Goal: Task Accomplishment & Management: Manage account settings

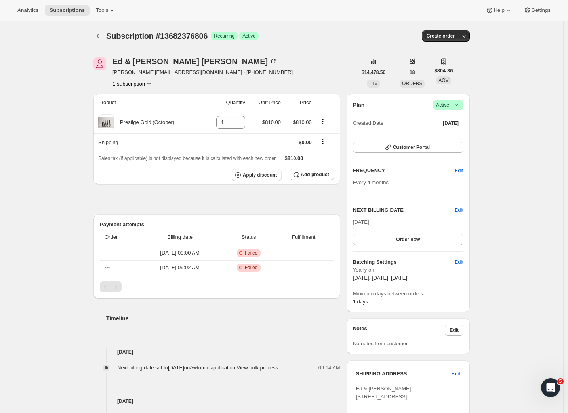
scroll to position [235, 0]
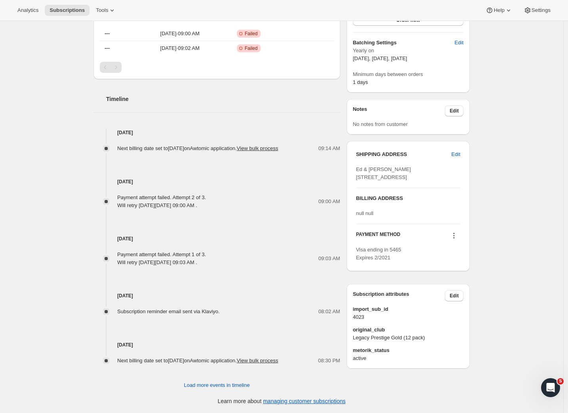
click at [453, 240] on icon at bounding box center [454, 236] width 8 height 8
click at [450, 273] on span "Send link to update card" at bounding box center [454, 276] width 55 height 6
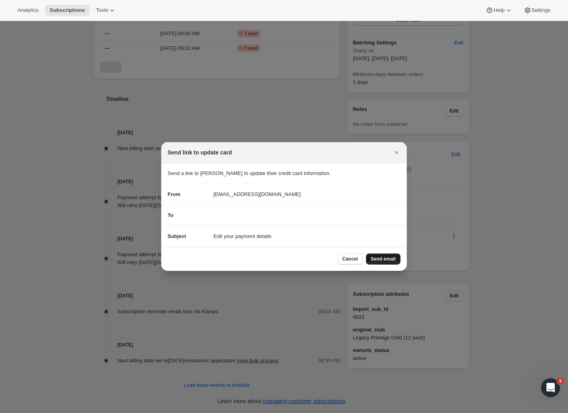
click at [384, 257] on span "Send email" at bounding box center [383, 259] width 25 height 6
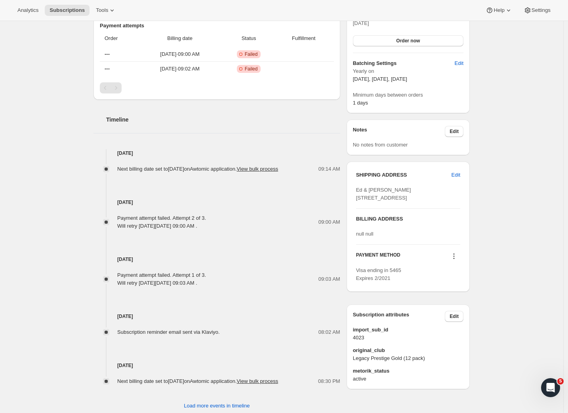
scroll to position [0, 0]
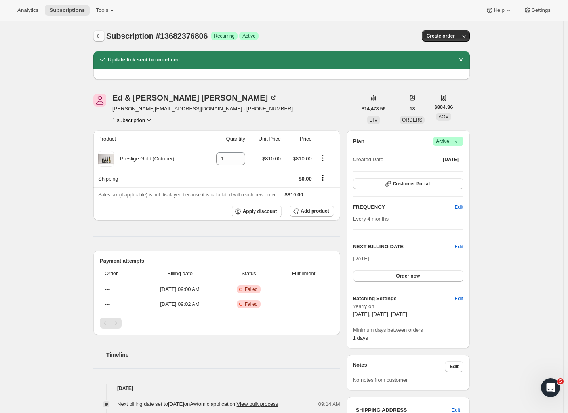
click at [98, 36] on icon "Subscriptions" at bounding box center [99, 36] width 8 height 8
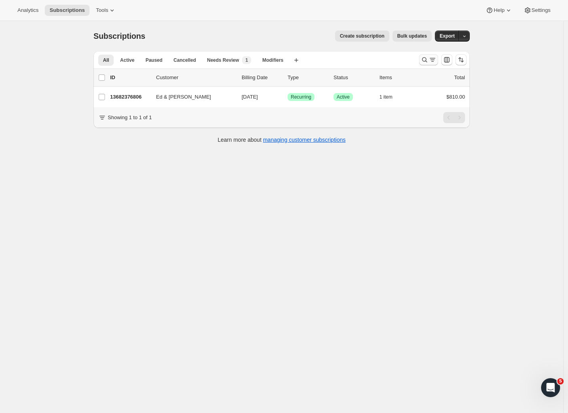
click at [428, 60] on icon "Search and filter results" at bounding box center [425, 60] width 8 height 8
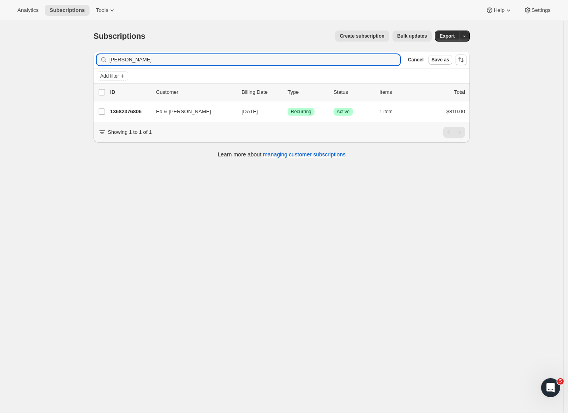
drag, startPoint x: 170, startPoint y: 64, endPoint x: 88, endPoint y: 59, distance: 81.8
click at [88, 59] on div "Subscriptions. This page is ready Subscriptions Create subscription Bulk update…" at bounding box center [281, 93] width 395 height 145
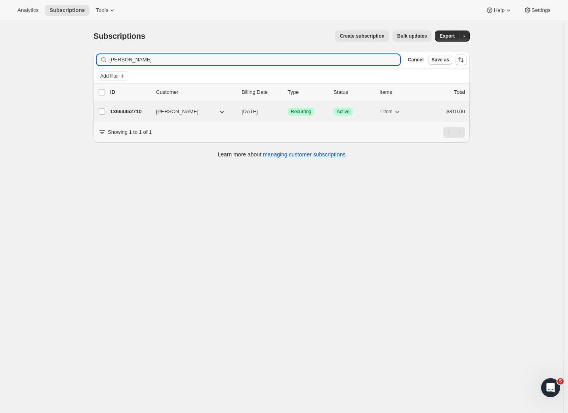
type input "[PERSON_NAME]"
click at [126, 108] on p "13664452710" at bounding box center [130, 112] width 40 height 8
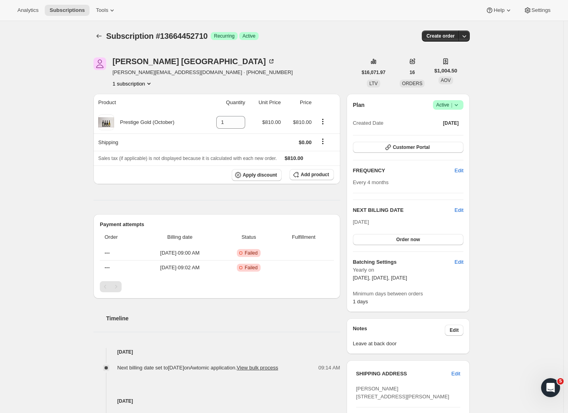
scroll to position [235, 0]
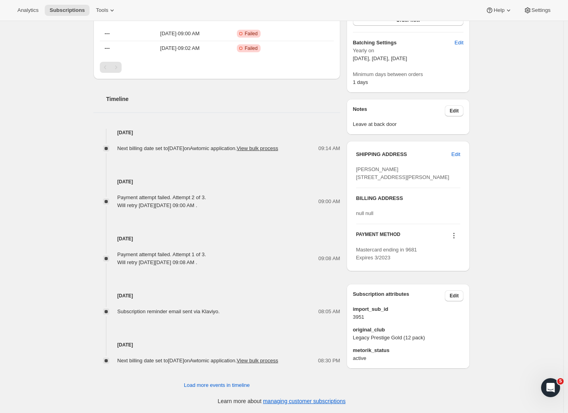
click at [454, 240] on icon at bounding box center [454, 236] width 8 height 8
click at [455, 273] on span "Send link to update card" at bounding box center [454, 276] width 55 height 6
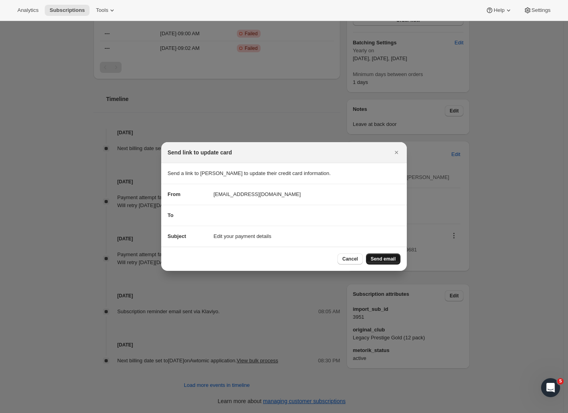
click at [388, 256] on button "Send email" at bounding box center [383, 259] width 34 height 11
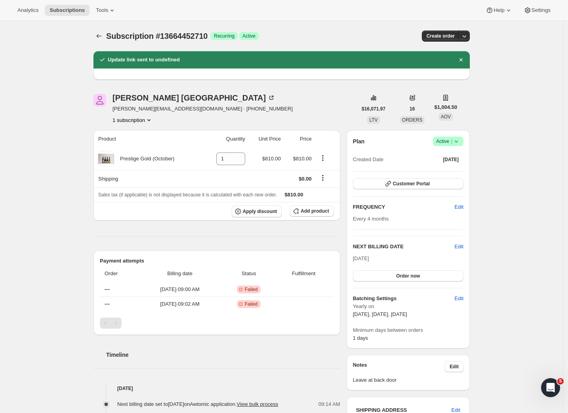
click at [106, 36] on div at bounding box center [99, 35] width 13 height 11
click at [103, 39] on icon "Subscriptions" at bounding box center [99, 36] width 8 height 8
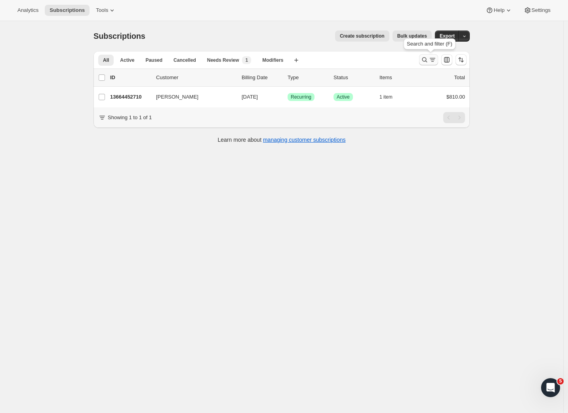
click at [435, 59] on icon "Search and filter results" at bounding box center [433, 60] width 8 height 8
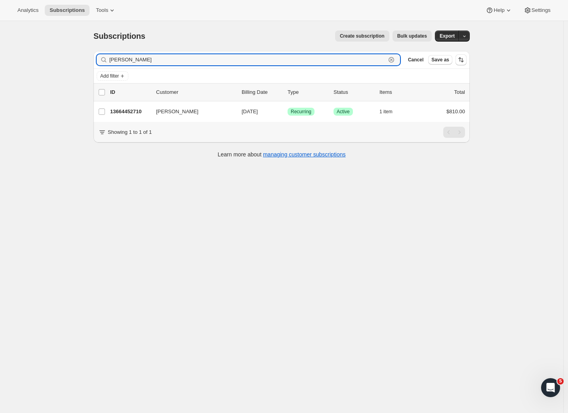
drag, startPoint x: 173, startPoint y: 63, endPoint x: 79, endPoint y: 62, distance: 93.5
click at [79, 62] on div "Subscriptions. This page is ready Subscriptions Create subscription Bulk update…" at bounding box center [281, 227] width 563 height 413
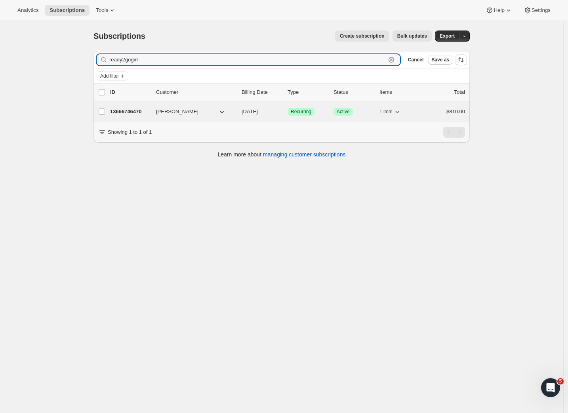
type input "ready2gogirl"
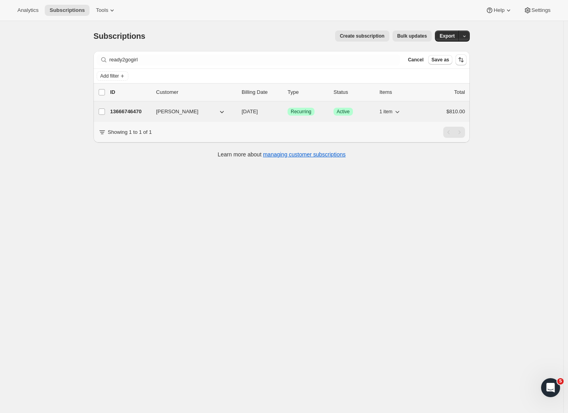
click at [136, 111] on p "13666746470" at bounding box center [130, 112] width 40 height 8
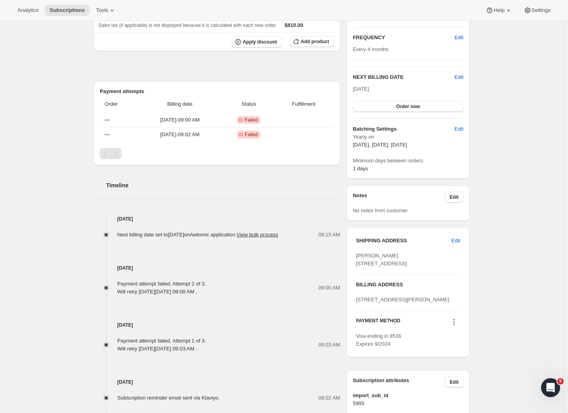
scroll to position [210, 0]
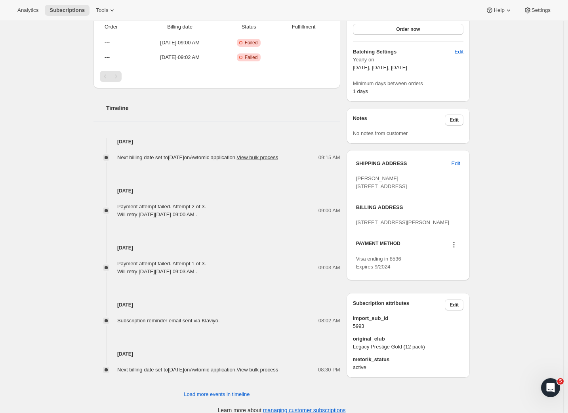
click at [458, 249] on icon at bounding box center [454, 245] width 8 height 8
click at [447, 297] on span "Send link to update card" at bounding box center [454, 300] width 55 height 6
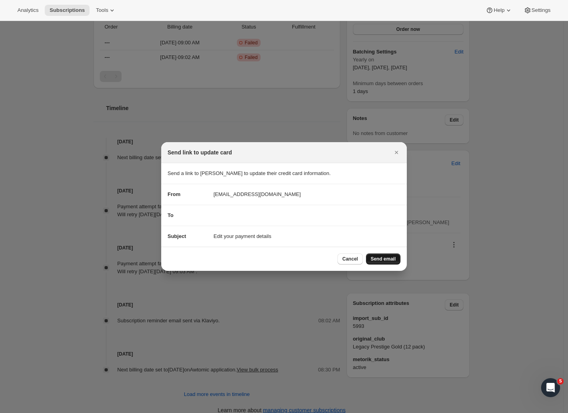
click at [381, 262] on button "Send email" at bounding box center [383, 259] width 34 height 11
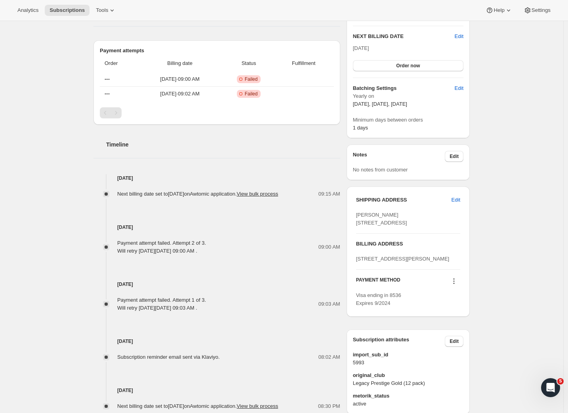
scroll to position [0, 0]
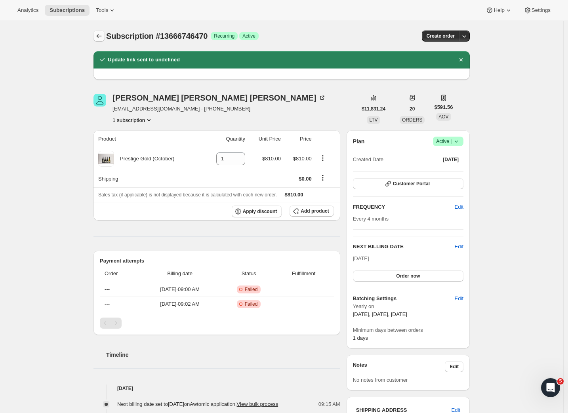
click at [99, 33] on icon "Subscriptions" at bounding box center [99, 36] width 8 height 8
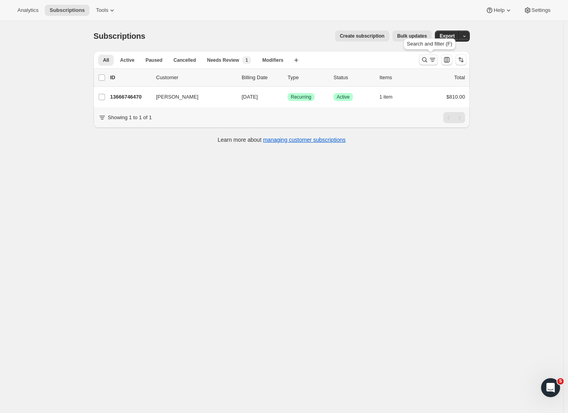
click at [427, 59] on icon "Search and filter results" at bounding box center [424, 59] width 5 height 5
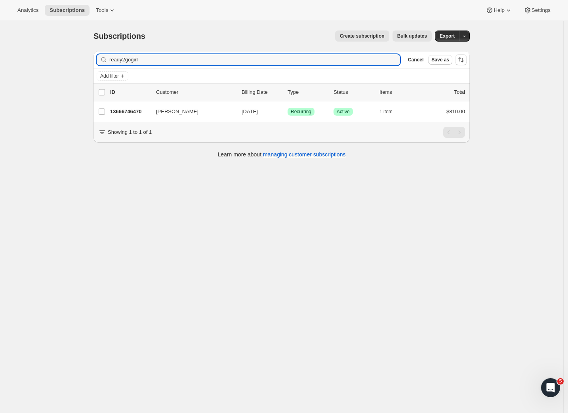
drag, startPoint x: 89, startPoint y: 62, endPoint x: 67, endPoint y: 61, distance: 21.8
click at [68, 61] on div "Subscriptions. This page is ready Subscriptions Create subscription Bulk update…" at bounding box center [281, 227] width 563 height 413
type input "[PERSON_NAME]"
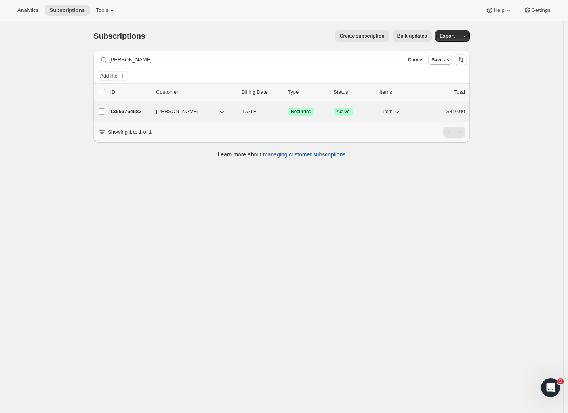
drag, startPoint x: 69, startPoint y: 61, endPoint x: 136, endPoint y: 111, distance: 84.1
click at [136, 111] on p "13663764582" at bounding box center [130, 112] width 40 height 8
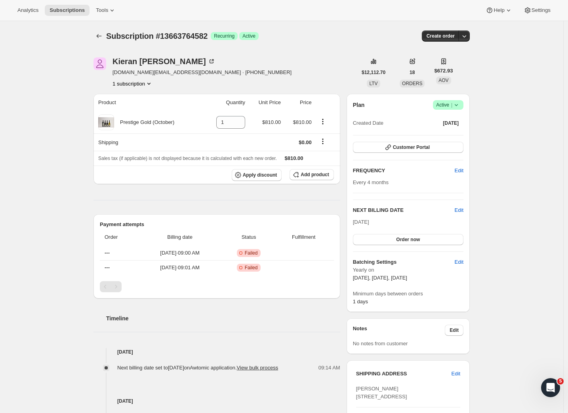
scroll to position [235, 0]
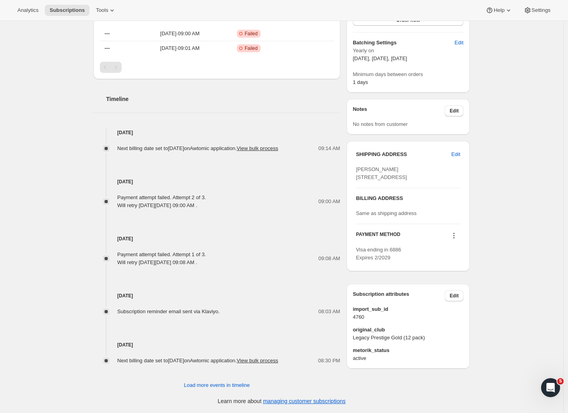
click at [457, 240] on icon at bounding box center [454, 236] width 8 height 8
click at [453, 273] on span "Send link to update card" at bounding box center [454, 276] width 55 height 6
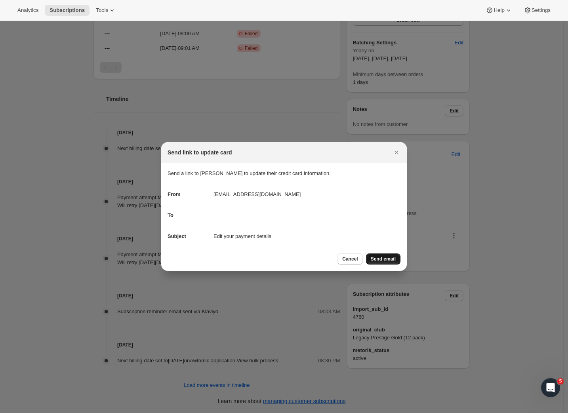
click at [385, 261] on span "Send email" at bounding box center [383, 259] width 25 height 6
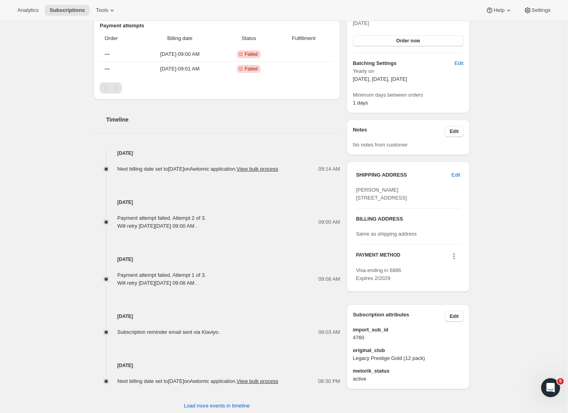
scroll to position [0, 0]
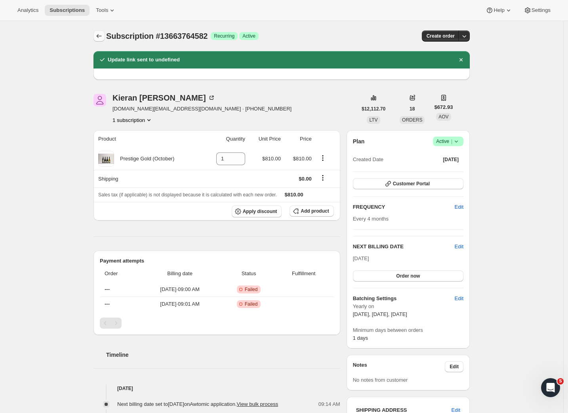
click at [101, 36] on icon "Subscriptions" at bounding box center [99, 36] width 8 height 8
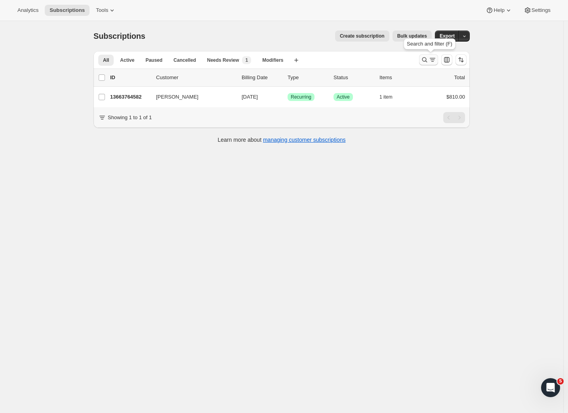
click at [429, 58] on icon "Search and filter results" at bounding box center [425, 60] width 8 height 8
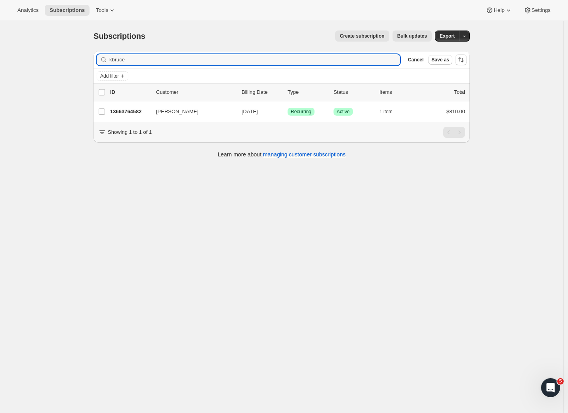
drag, startPoint x: 169, startPoint y: 63, endPoint x: 68, endPoint y: 58, distance: 101.1
click at [68, 58] on div "Subscriptions. This page is ready Subscriptions Create subscription Bulk update…" at bounding box center [281, 227] width 563 height 413
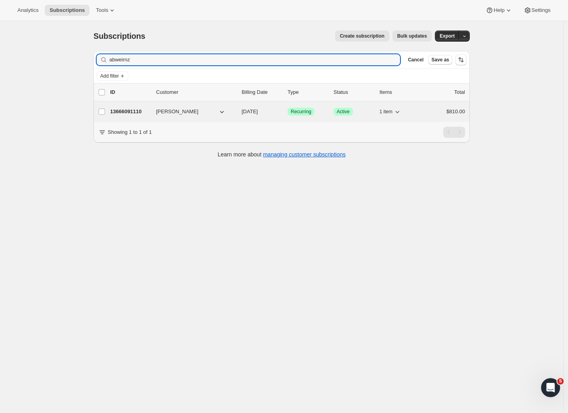
type input "abweirnz"
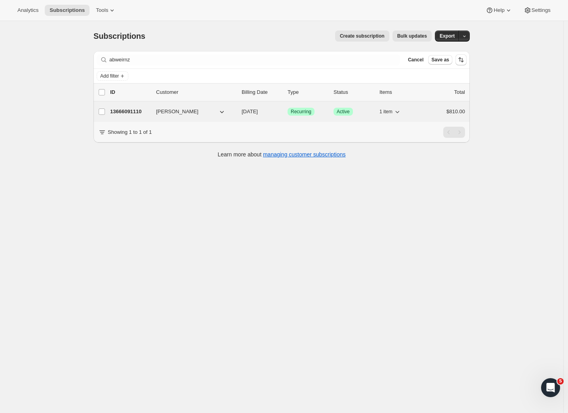
click at [131, 111] on p "13666091110" at bounding box center [130, 112] width 40 height 8
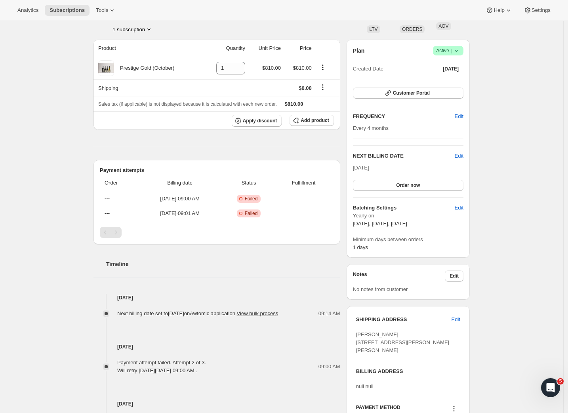
scroll to position [235, 0]
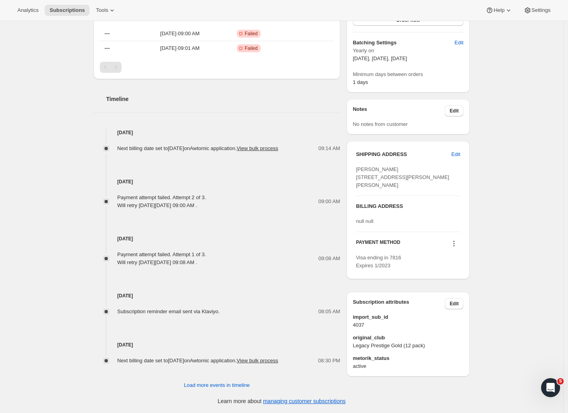
click at [454, 239] on button at bounding box center [454, 243] width 13 height 9
click at [452, 273] on span "Send link to update card" at bounding box center [454, 276] width 55 height 6
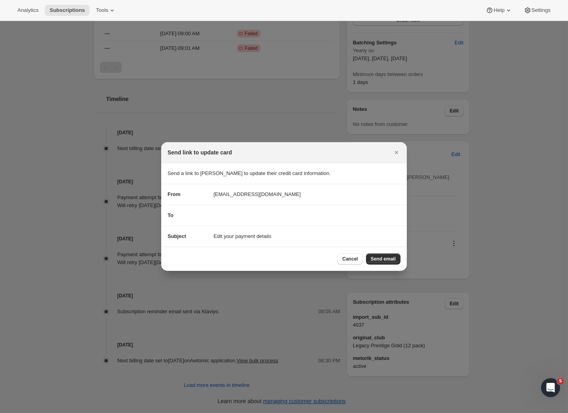
scroll to position [0, 0]
click at [381, 257] on span "Send email" at bounding box center [383, 259] width 25 height 6
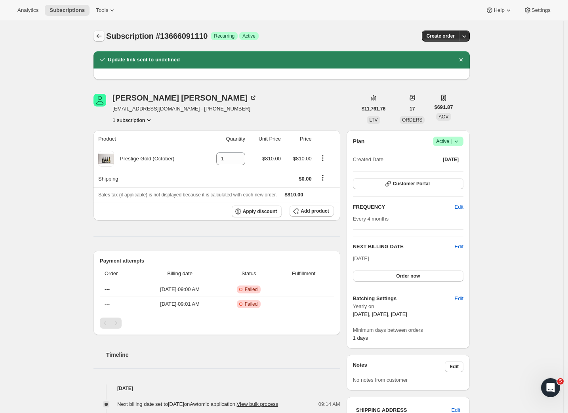
click at [103, 38] on icon "Subscriptions" at bounding box center [99, 36] width 8 height 8
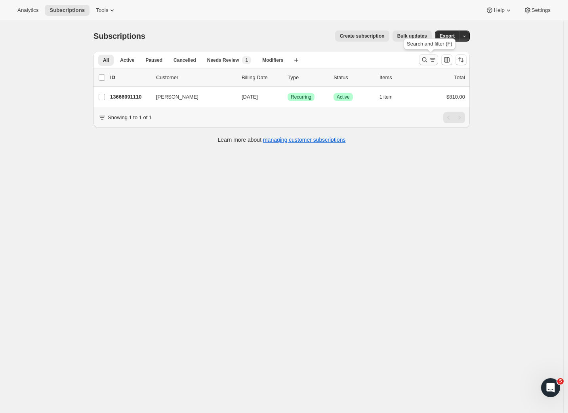
click at [432, 57] on icon "Search and filter results" at bounding box center [433, 60] width 8 height 8
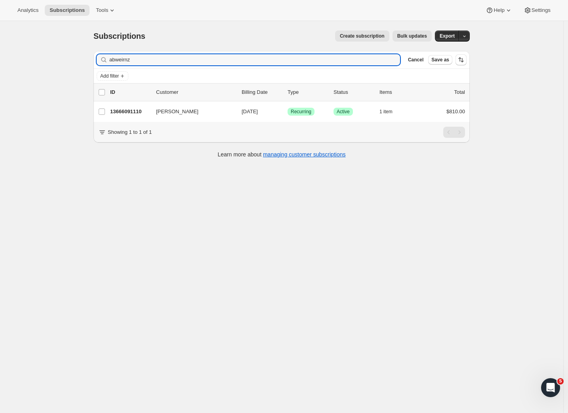
drag, startPoint x: 141, startPoint y: 60, endPoint x: 65, endPoint y: 60, distance: 76.4
click at [65, 60] on div "Subscriptions. This page is ready Subscriptions Create subscription Bulk update…" at bounding box center [281, 227] width 563 height 413
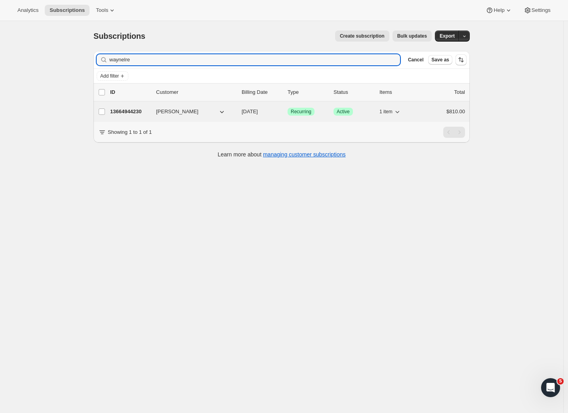
type input "waynelre"
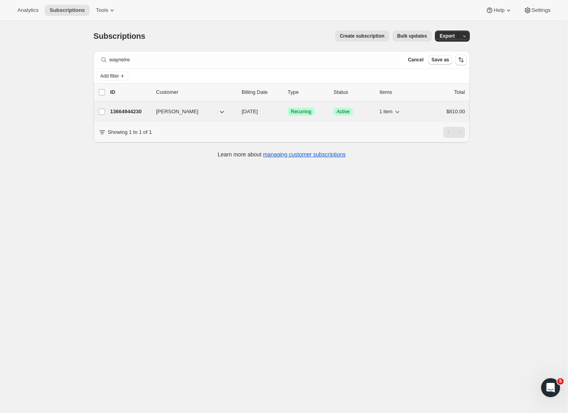
click at [124, 111] on p "13664944230" at bounding box center [130, 112] width 40 height 8
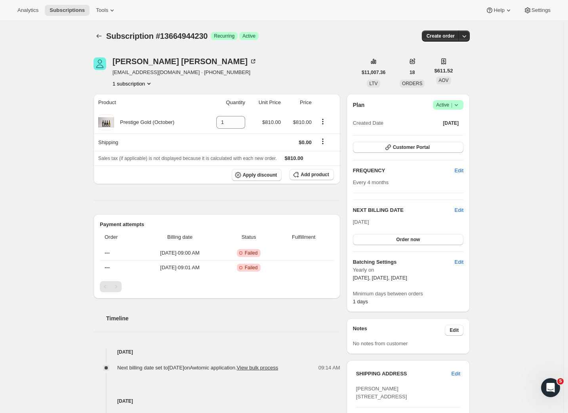
scroll to position [230, 0]
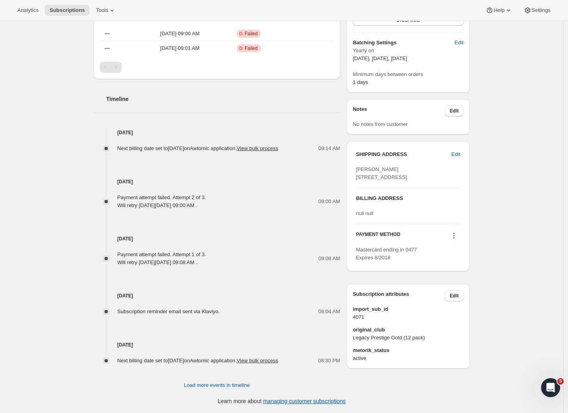
click at [457, 240] on icon at bounding box center [454, 236] width 8 height 8
click at [455, 280] on span "Send link to update card" at bounding box center [454, 283] width 55 height 6
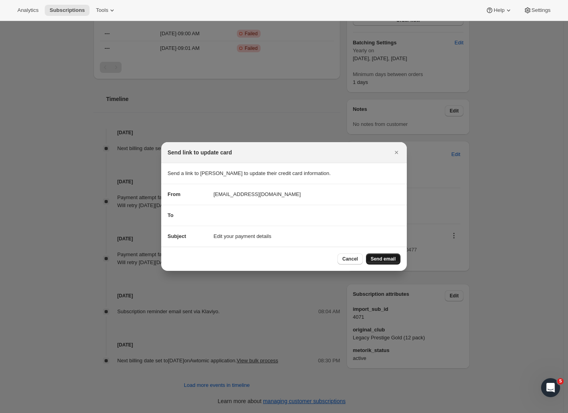
click at [380, 259] on span "Send email" at bounding box center [383, 259] width 25 height 6
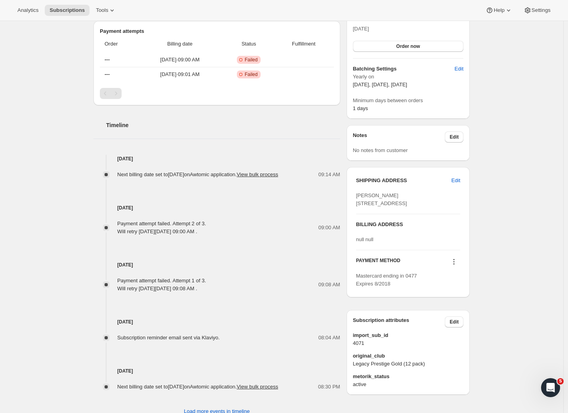
scroll to position [0, 0]
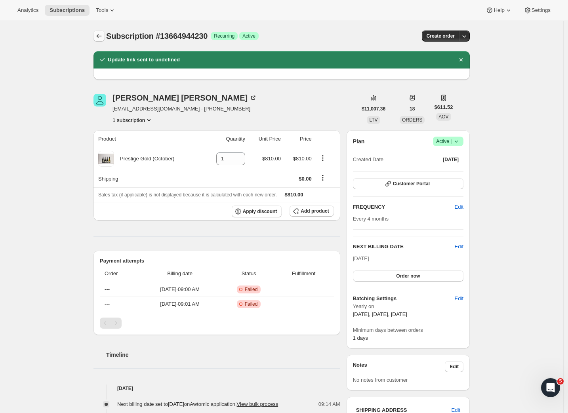
click at [100, 38] on icon "Subscriptions" at bounding box center [99, 36] width 8 height 8
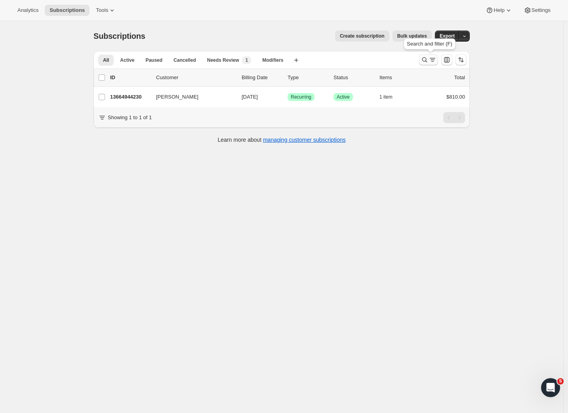
click at [437, 59] on icon "Search and filter results" at bounding box center [433, 60] width 8 height 8
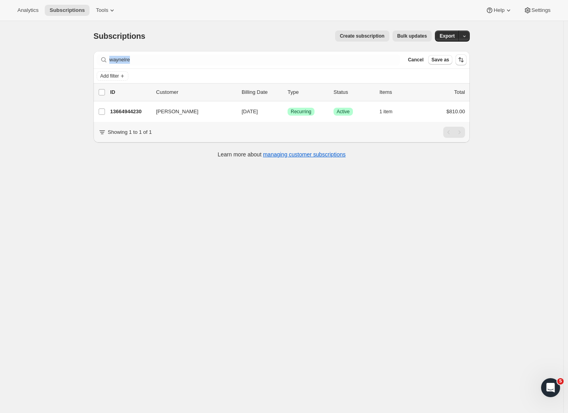
drag, startPoint x: 166, startPoint y: 62, endPoint x: 71, endPoint y: 51, distance: 95.3
click at [71, 51] on div "Subscriptions. This page is ready Subscriptions Create subscription Bulk update…" at bounding box center [281, 227] width 563 height 413
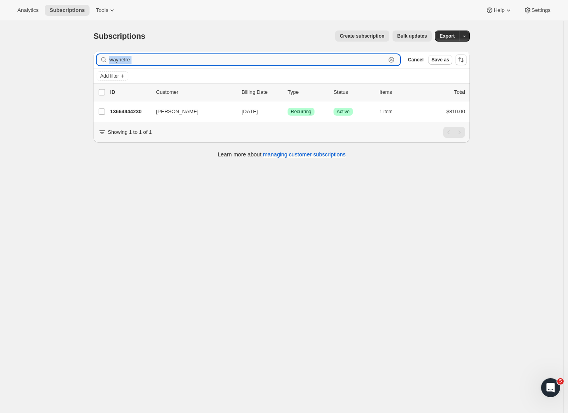
click at [134, 61] on input "waynelre" at bounding box center [247, 59] width 276 height 11
drag, startPoint x: 143, startPoint y: 61, endPoint x: 91, endPoint y: 58, distance: 52.8
click at [91, 58] on div "Filter subscribers waynelre Clear Cancel Save as Add filter 0 selected Update n…" at bounding box center [278, 106] width 383 height 122
type input "m"
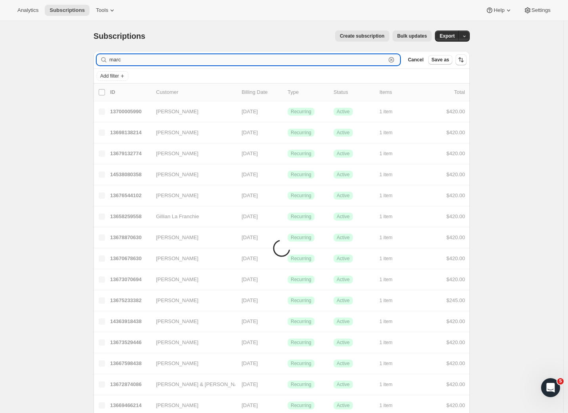
type input "marc.b"
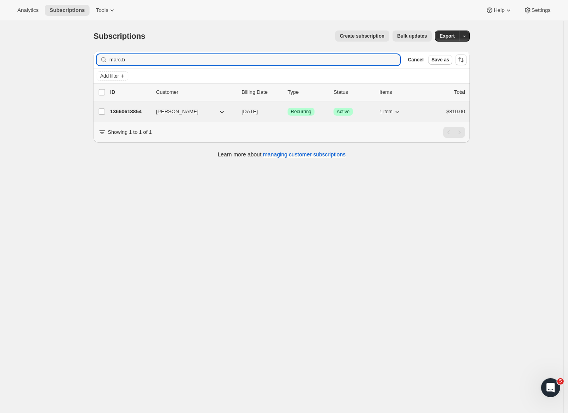
click at [145, 109] on p "13660618854" at bounding box center [130, 112] width 40 height 8
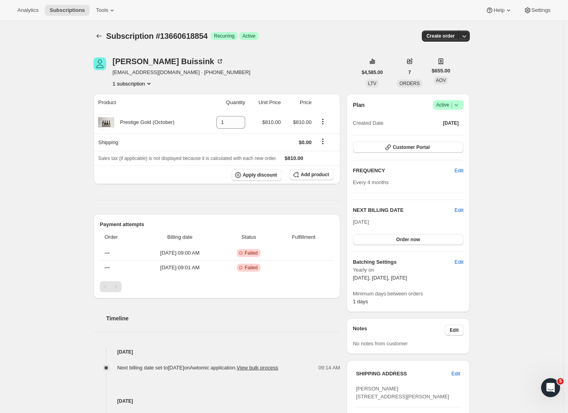
scroll to position [229, 0]
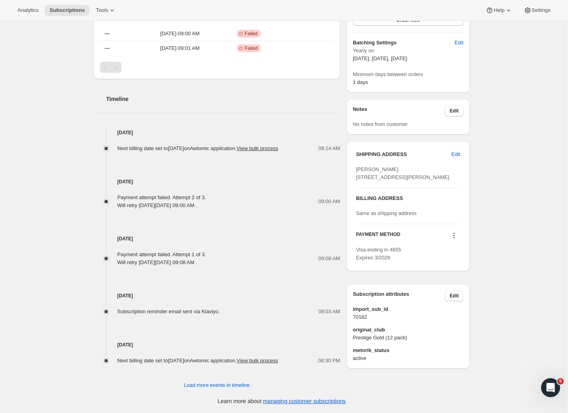
click at [455, 236] on icon at bounding box center [454, 235] width 1 height 1
click at [456, 269] on button "Send link to update card" at bounding box center [454, 275] width 60 height 13
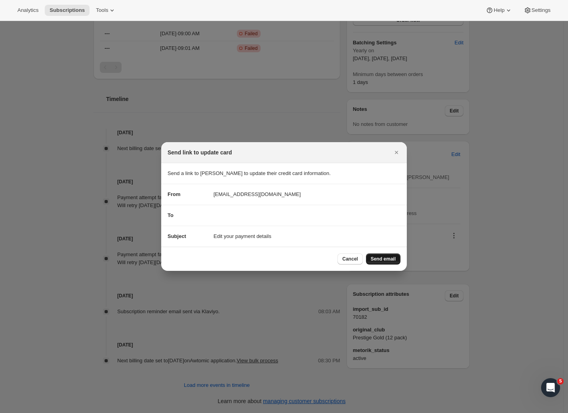
click at [382, 258] on span "Send email" at bounding box center [383, 259] width 25 height 6
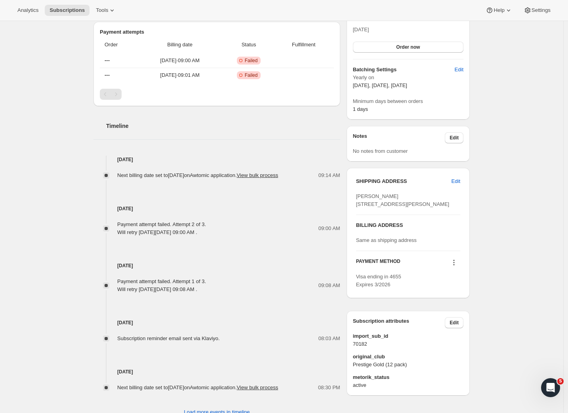
scroll to position [0, 0]
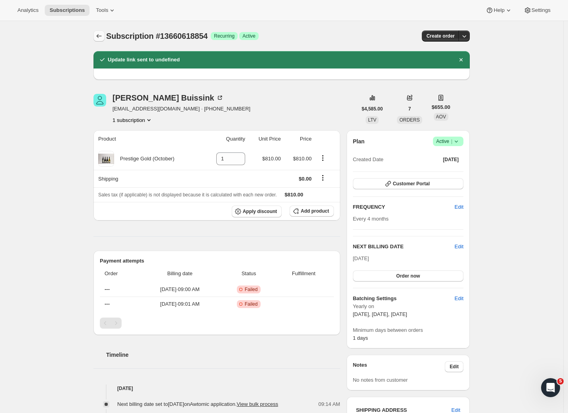
click at [100, 38] on icon "Subscriptions" at bounding box center [99, 36] width 8 height 8
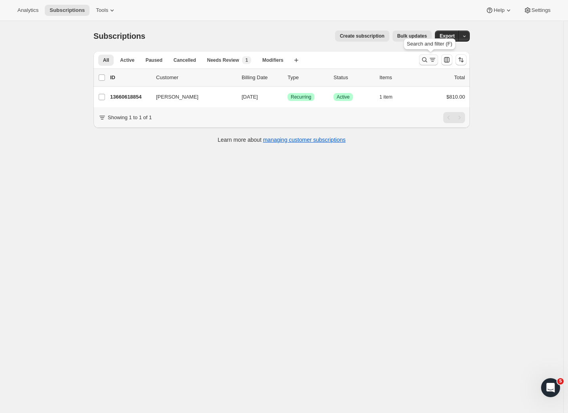
click at [438, 59] on button "Search and filter results" at bounding box center [428, 59] width 19 height 11
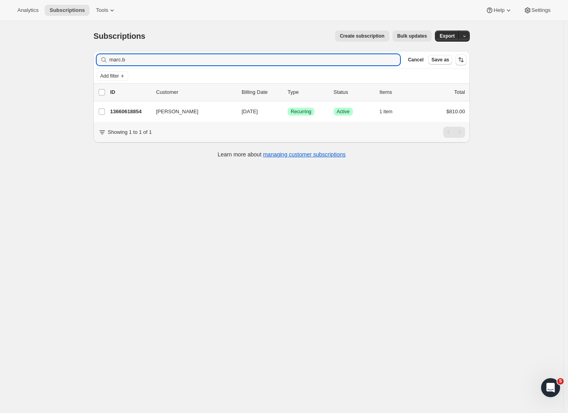
drag, startPoint x: 139, startPoint y: 59, endPoint x: 86, endPoint y: 60, distance: 53.9
click at [86, 60] on div "Subscriptions. This page is ready Subscriptions Create subscription Bulk update…" at bounding box center [281, 227] width 563 height 413
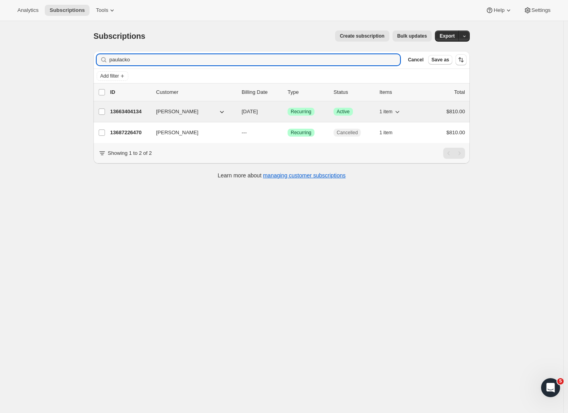
type input "paulacko"
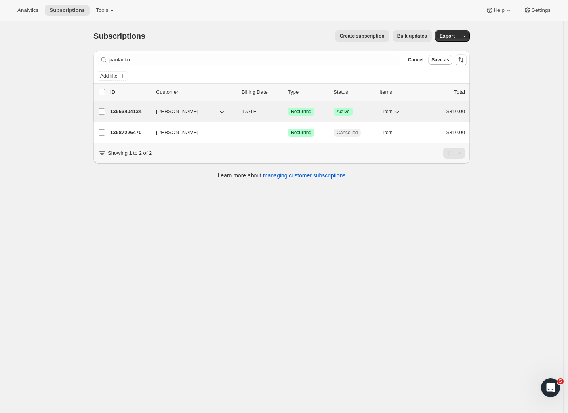
click at [143, 112] on p "13663404134" at bounding box center [130, 112] width 40 height 8
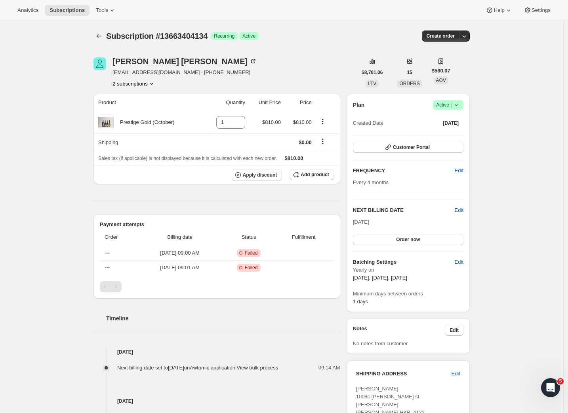
scroll to position [238, 0]
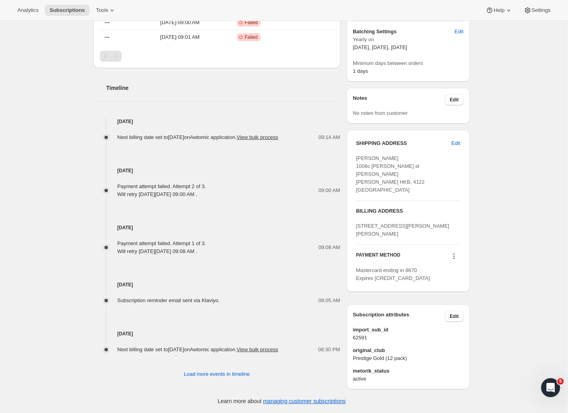
click at [456, 256] on icon at bounding box center [454, 256] width 8 height 8
click at [456, 277] on span "Send link to update card" at bounding box center [454, 280] width 55 height 6
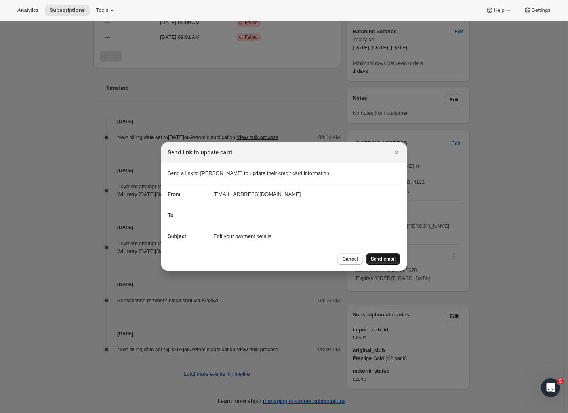
click at [387, 257] on span "Send email" at bounding box center [383, 259] width 25 height 6
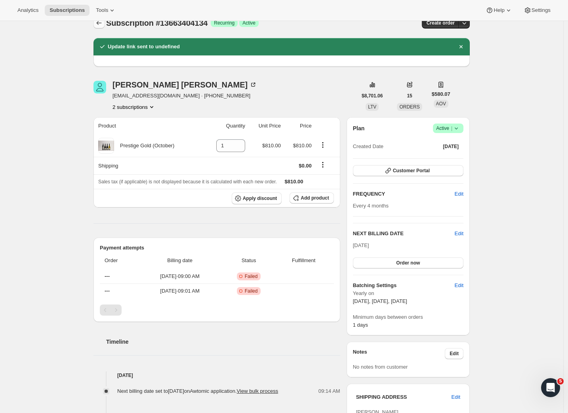
scroll to position [0, 0]
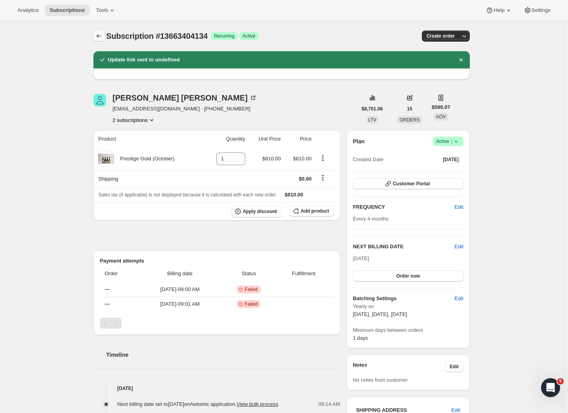
click at [99, 34] on icon "Subscriptions" at bounding box center [99, 36] width 8 height 8
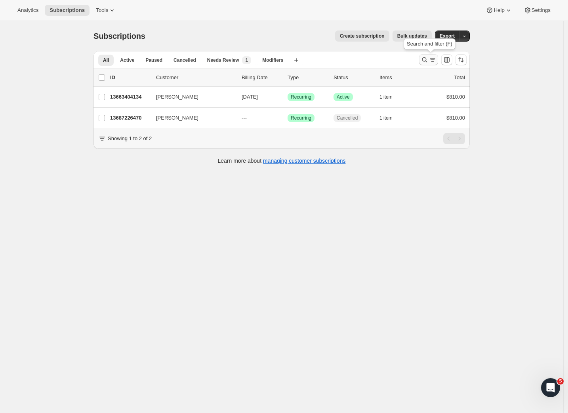
click at [431, 57] on div "Search and filter results" at bounding box center [429, 60] width 16 height 8
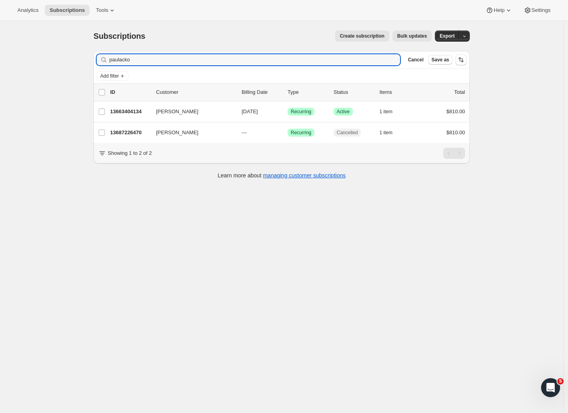
drag, startPoint x: 138, startPoint y: 62, endPoint x: 76, endPoint y: 59, distance: 61.9
click at [76, 59] on div "Subscriptions. This page is ready Subscriptions Create subscription Bulk update…" at bounding box center [281, 227] width 563 height 413
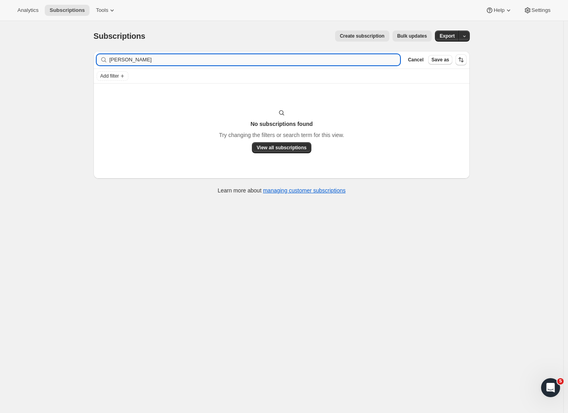
drag, startPoint x: 147, startPoint y: 62, endPoint x: 121, endPoint y: 63, distance: 26.6
click at [121, 63] on input "[PERSON_NAME]" at bounding box center [254, 59] width 291 height 11
type input "L"
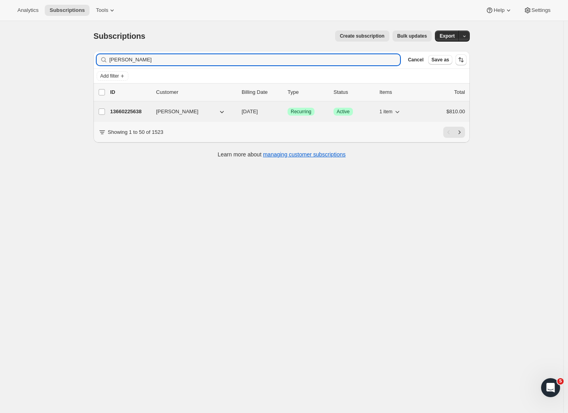
type input "[PERSON_NAME]"
click at [139, 110] on p "13660225638" at bounding box center [130, 112] width 40 height 8
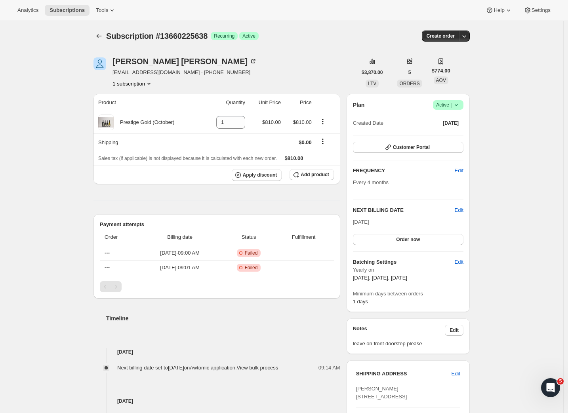
scroll to position [227, 0]
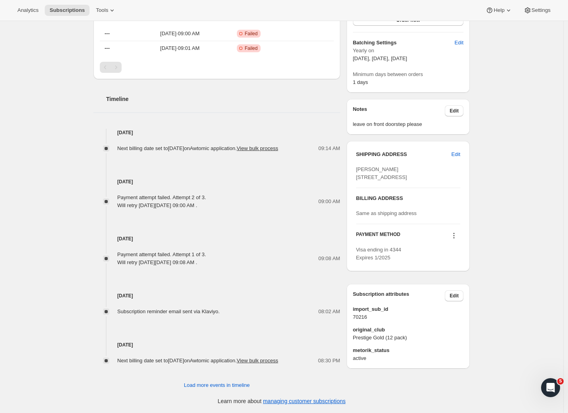
click at [454, 240] on icon at bounding box center [454, 236] width 8 height 8
click at [454, 273] on span "Send link to update card" at bounding box center [454, 276] width 55 height 6
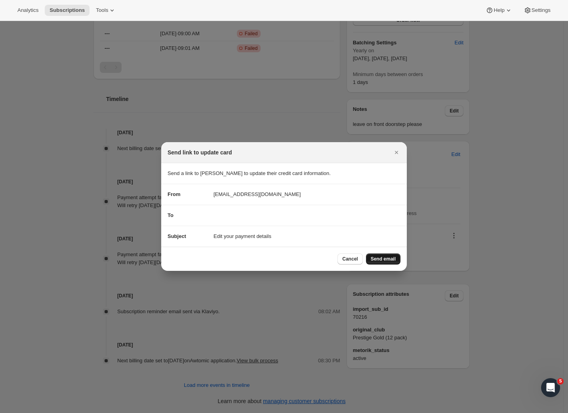
click at [389, 260] on span "Send email" at bounding box center [383, 259] width 25 height 6
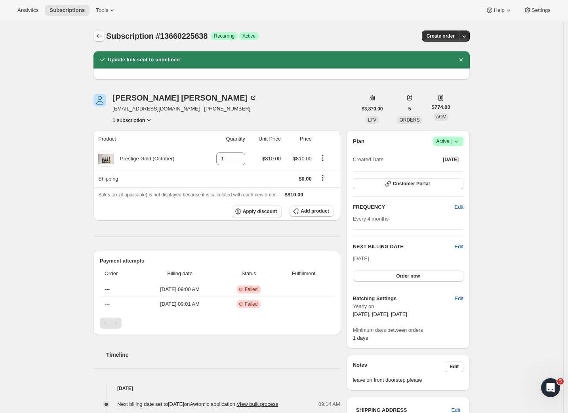
click at [96, 38] on button "Subscriptions" at bounding box center [98, 35] width 11 height 11
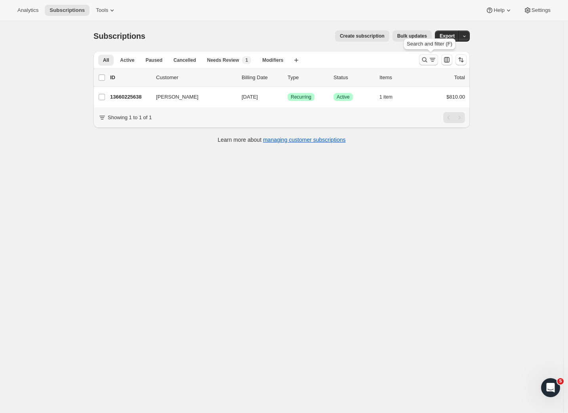
click at [422, 61] on button "Search and filter results" at bounding box center [428, 59] width 19 height 11
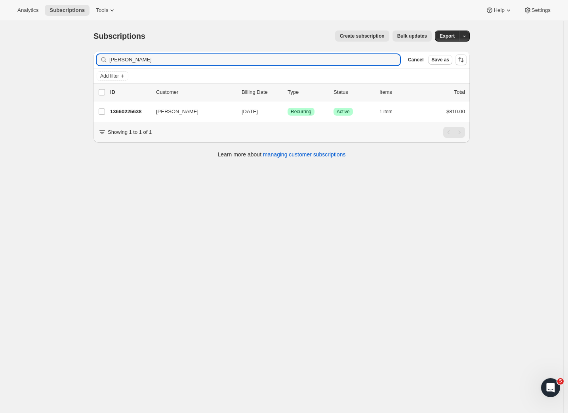
drag, startPoint x: 156, startPoint y: 61, endPoint x: 79, endPoint y: 56, distance: 77.4
click at [79, 56] on div "Subscriptions. This page is ready Subscriptions Create subscription Bulk update…" at bounding box center [281, 227] width 563 height 413
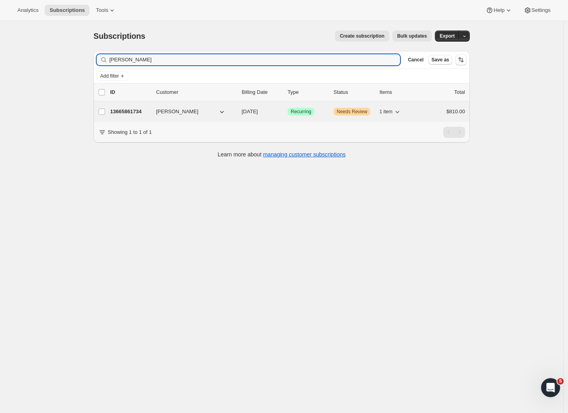
type input "[PERSON_NAME]"
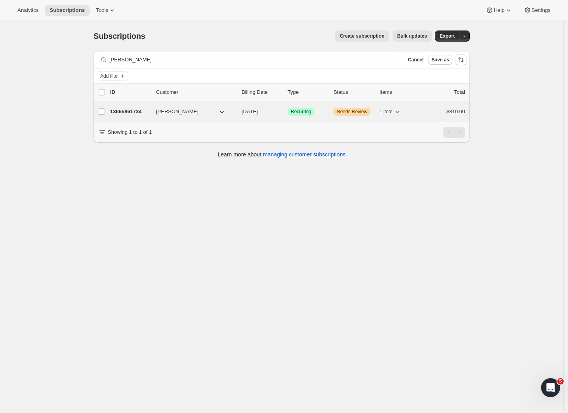
click at [127, 110] on p "13665861734" at bounding box center [130, 112] width 40 height 8
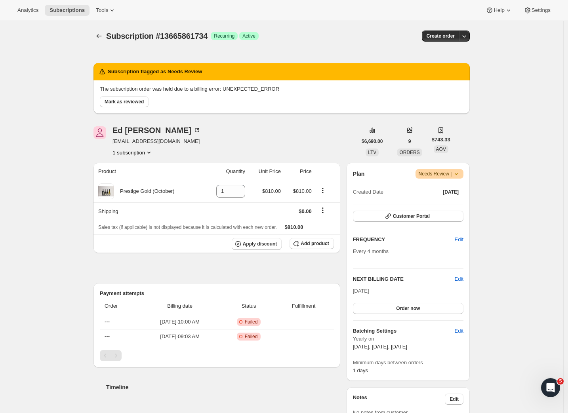
scroll to position [299, 0]
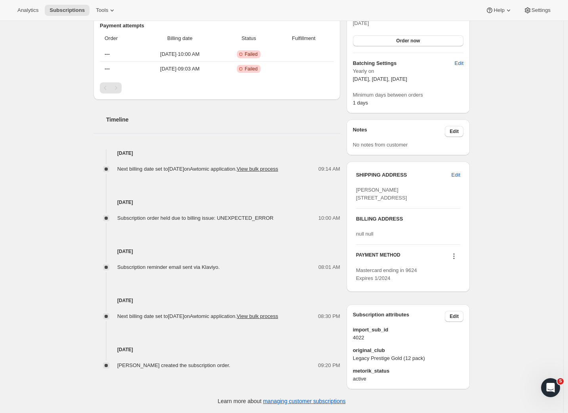
click at [454, 257] on icon at bounding box center [454, 256] width 8 height 8
click at [450, 301] on span "Send link to update card" at bounding box center [454, 304] width 55 height 6
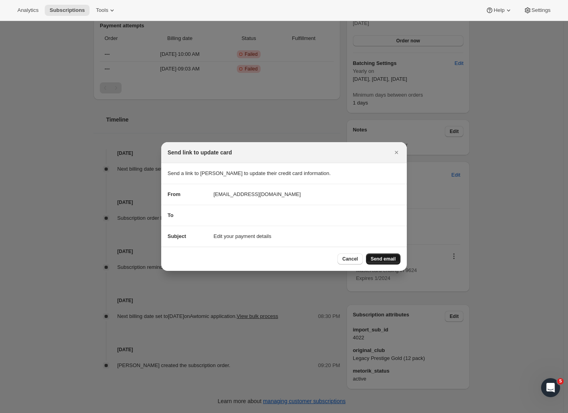
click at [380, 254] on button "Send email" at bounding box center [383, 259] width 34 height 11
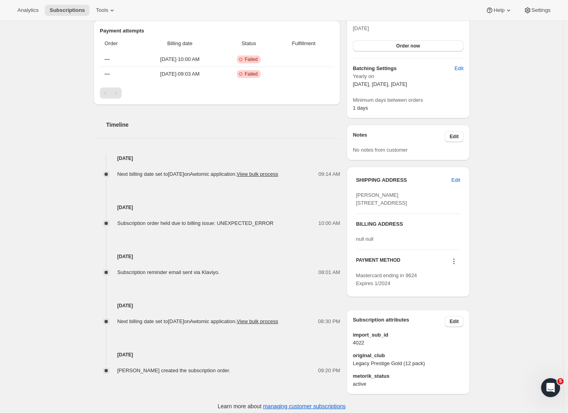
scroll to position [0, 0]
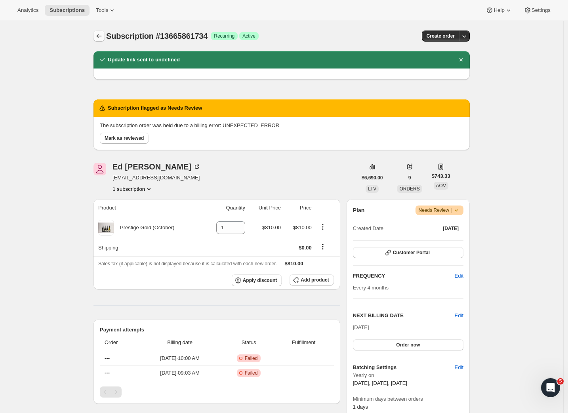
click at [103, 36] on icon "Subscriptions" at bounding box center [99, 36] width 8 height 8
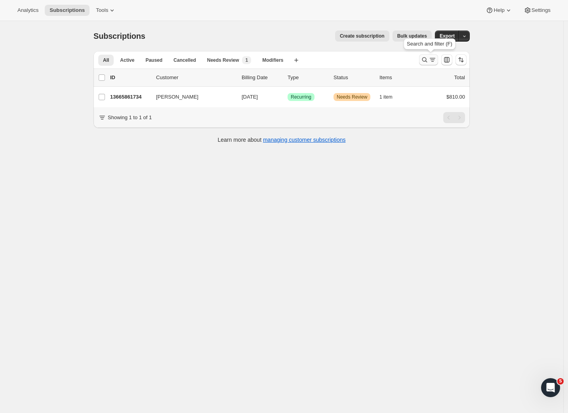
click at [432, 59] on icon "Search and filter results" at bounding box center [433, 60] width 8 height 8
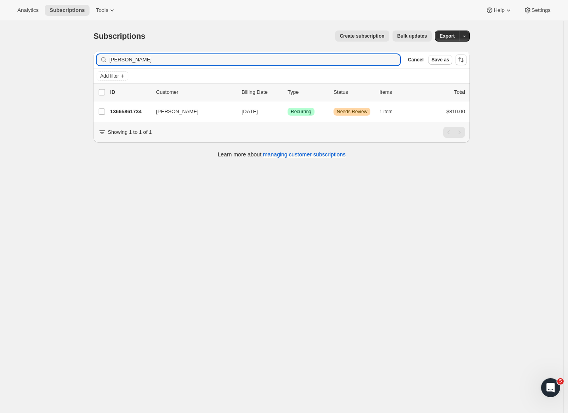
drag, startPoint x: 154, startPoint y: 58, endPoint x: 99, endPoint y: 59, distance: 55.1
click at [99, 59] on div "[PERSON_NAME]" at bounding box center [248, 59] width 303 height 11
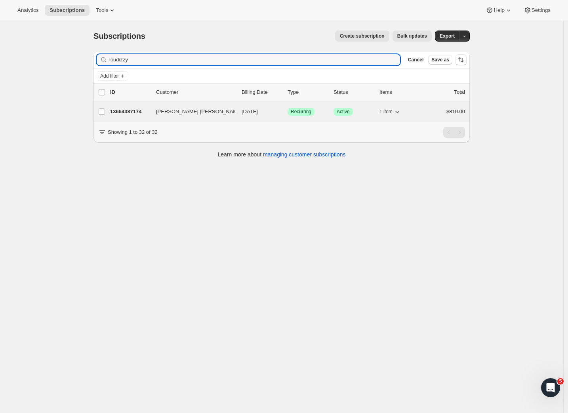
type input "loudizzy"
click at [128, 113] on p "13664387174" at bounding box center [130, 112] width 40 height 8
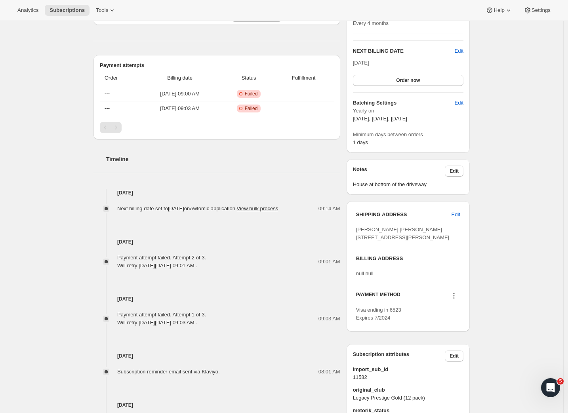
scroll to position [235, 0]
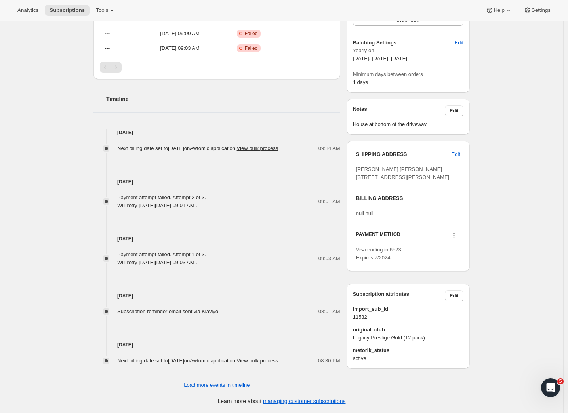
click at [455, 240] on icon at bounding box center [454, 236] width 8 height 8
click at [455, 277] on button "Send link to update card" at bounding box center [454, 283] width 60 height 13
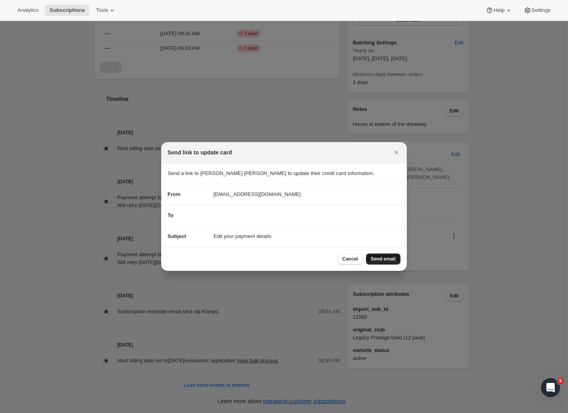
click at [385, 256] on span "Send email" at bounding box center [383, 259] width 25 height 6
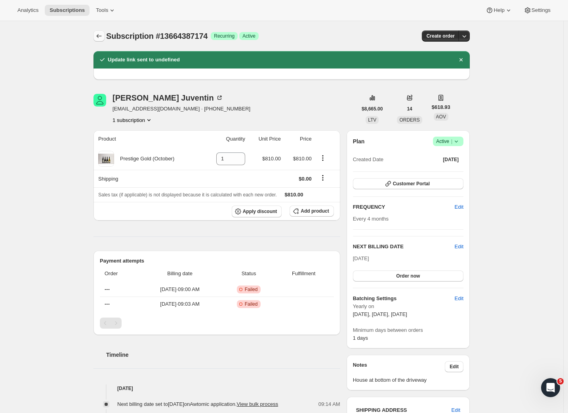
click at [102, 39] on icon "Subscriptions" at bounding box center [99, 36] width 8 height 8
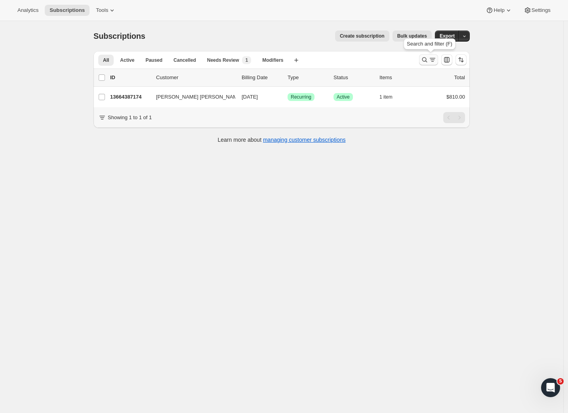
click at [428, 63] on icon "Search and filter results" at bounding box center [425, 60] width 8 height 8
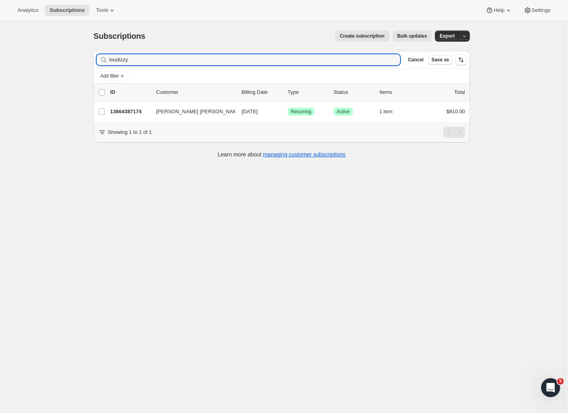
drag, startPoint x: 139, startPoint y: 59, endPoint x: 98, endPoint y: 58, distance: 41.2
click at [98, 58] on div "Filter subscribers loudizzy Clear Cancel Save as" at bounding box center [281, 59] width 376 height 17
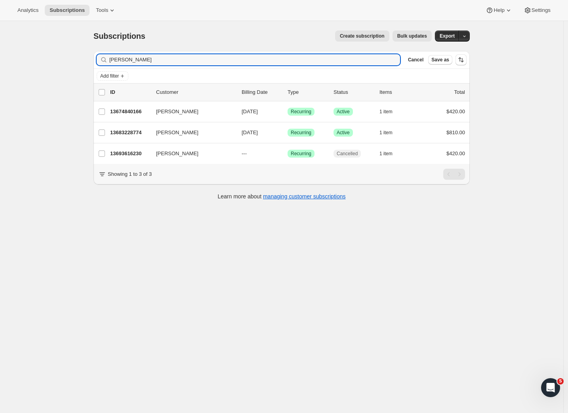
type input "[PERSON_NAME]"
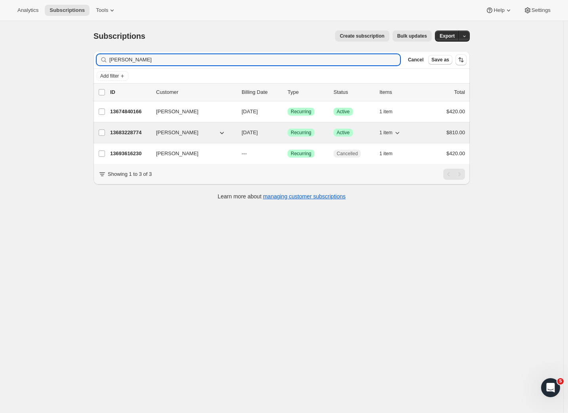
drag, startPoint x: 207, startPoint y: 93, endPoint x: 148, endPoint y: 130, distance: 69.4
click at [148, 130] on p "13683228774" at bounding box center [130, 133] width 40 height 8
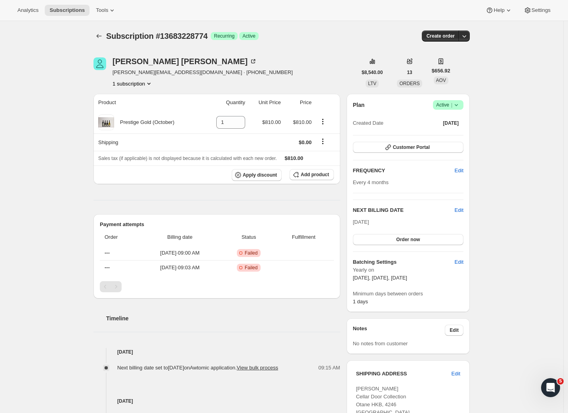
scroll to position [230, 0]
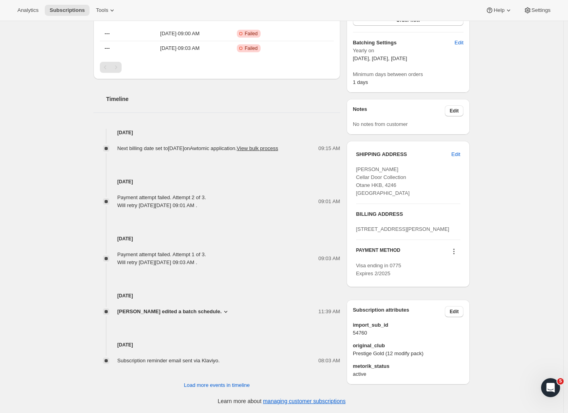
click at [455, 255] on icon at bounding box center [454, 252] width 8 height 8
click at [454, 280] on span "Send link to update card" at bounding box center [454, 283] width 55 height 6
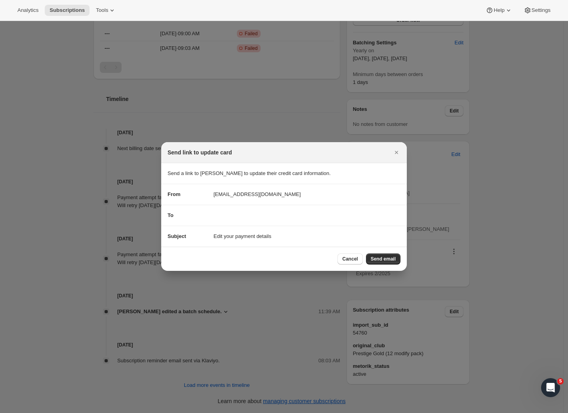
click at [383, 255] on button "Send email" at bounding box center [383, 259] width 34 height 11
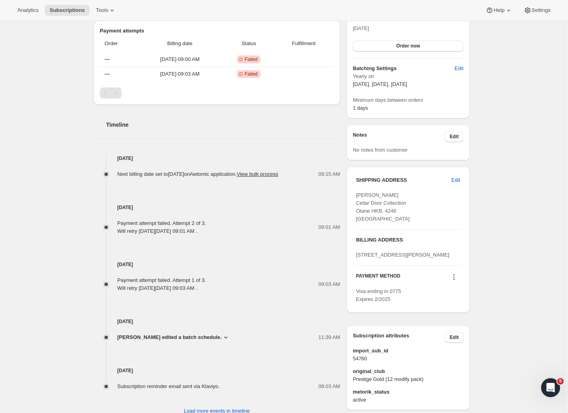
scroll to position [0, 0]
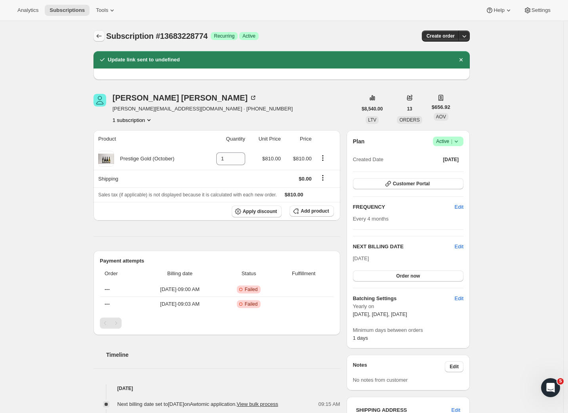
click at [97, 36] on button "Subscriptions" at bounding box center [98, 35] width 11 height 11
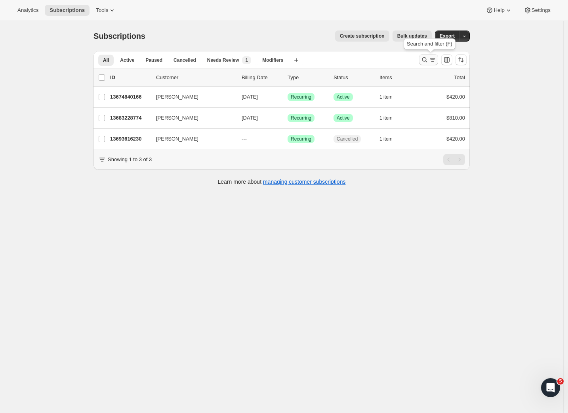
click at [429, 61] on icon "Search and filter results" at bounding box center [425, 60] width 8 height 8
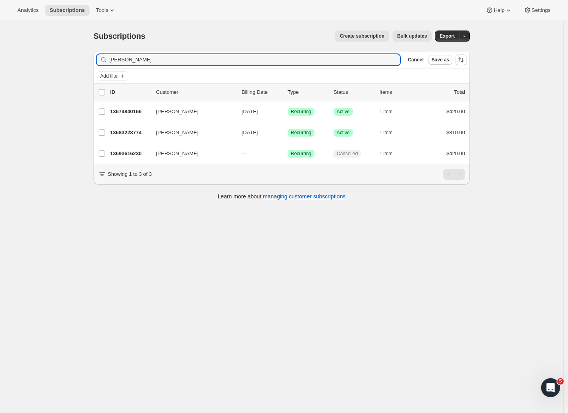
drag, startPoint x: 144, startPoint y: 61, endPoint x: 80, endPoint y: 56, distance: 64.4
click at [80, 56] on div "Subscriptions. This page is ready Subscriptions Create subscription Bulk update…" at bounding box center [281, 227] width 563 height 413
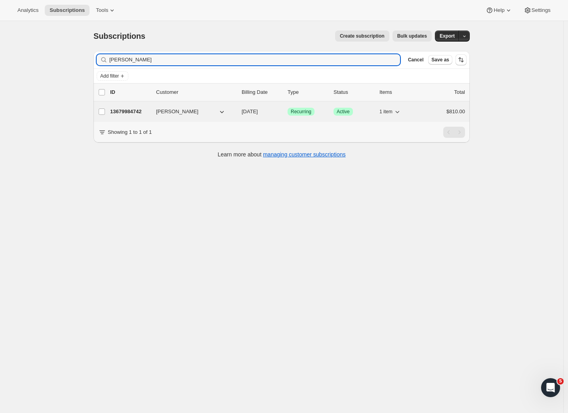
type input "[PERSON_NAME]"
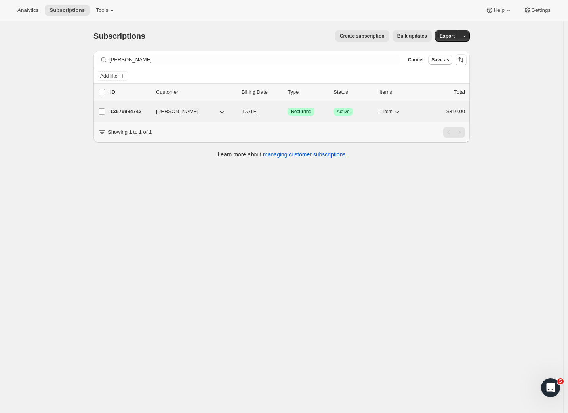
click at [124, 109] on p "13679984742" at bounding box center [130, 112] width 40 height 8
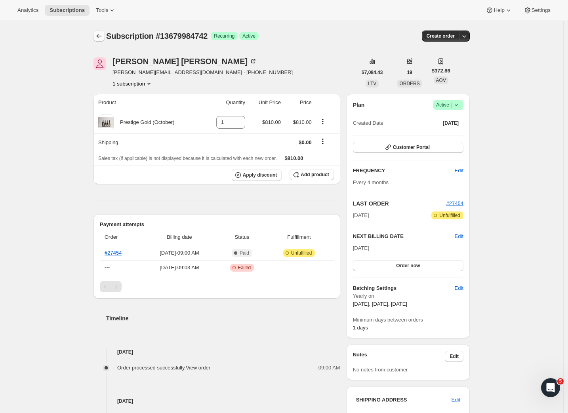
click at [103, 35] on icon "Subscriptions" at bounding box center [99, 36] width 8 height 8
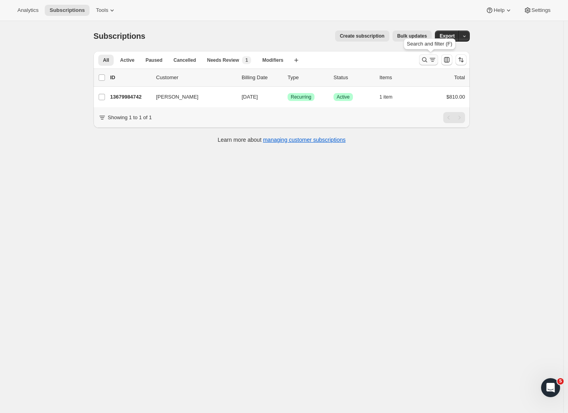
click at [428, 61] on icon "Search and filter results" at bounding box center [425, 60] width 8 height 8
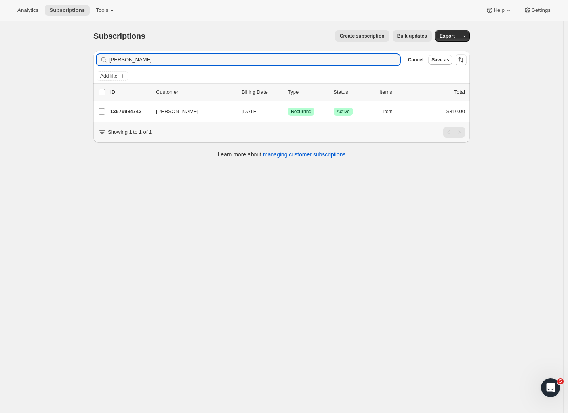
drag, startPoint x: 141, startPoint y: 61, endPoint x: 65, endPoint y: 59, distance: 76.1
click at [64, 59] on div "Subscriptions. This page is ready Subscriptions Create subscription Bulk update…" at bounding box center [281, 227] width 563 height 413
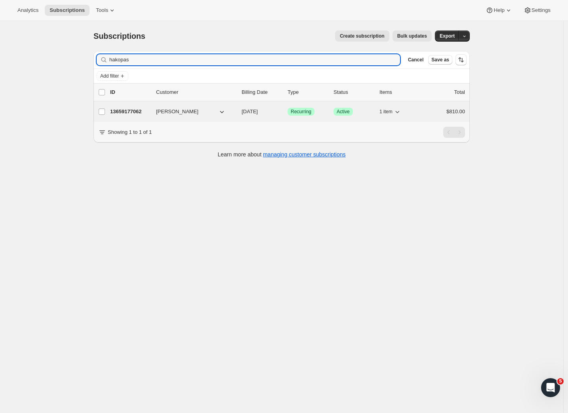
type input "hakopas"
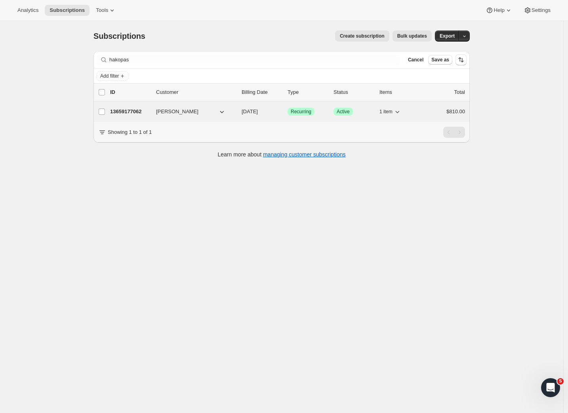
click at [133, 114] on p "13659177062" at bounding box center [130, 112] width 40 height 8
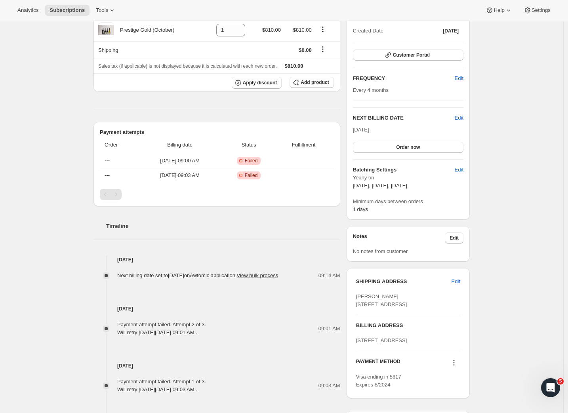
scroll to position [233, 0]
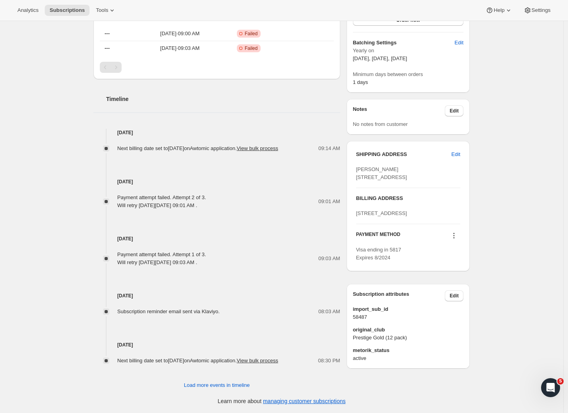
click at [455, 236] on icon at bounding box center [454, 235] width 1 height 1
click at [454, 288] on span "Send link to update card" at bounding box center [454, 291] width 55 height 6
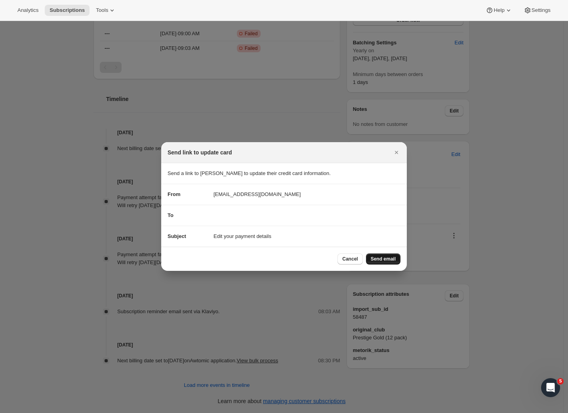
click at [379, 255] on button "Send email" at bounding box center [383, 259] width 34 height 11
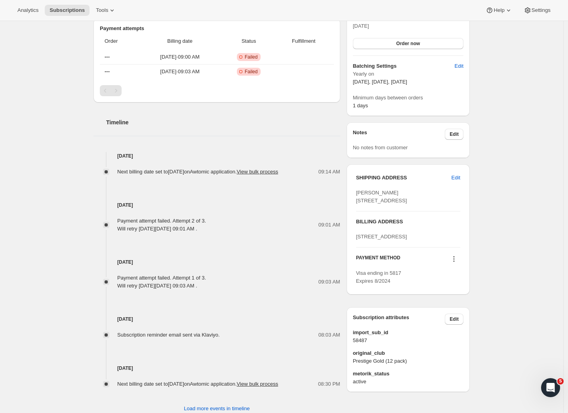
scroll to position [0, 0]
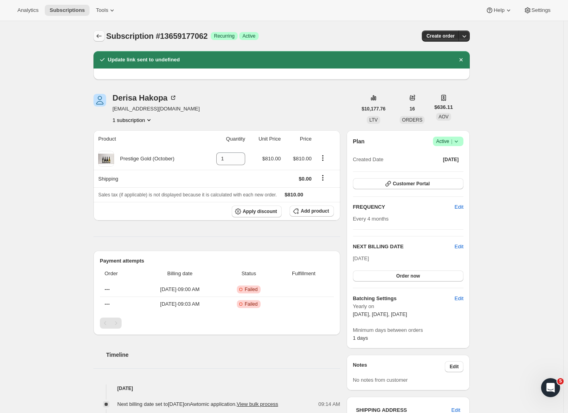
click at [102, 37] on icon "Subscriptions" at bounding box center [99, 36] width 8 height 8
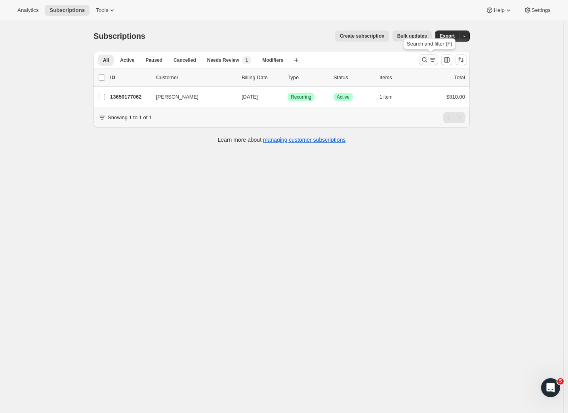
click at [425, 59] on icon "Search and filter results" at bounding box center [425, 60] width 8 height 8
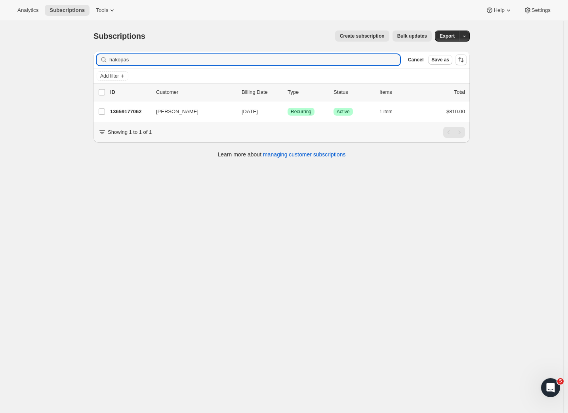
drag, startPoint x: 150, startPoint y: 57, endPoint x: 56, endPoint y: 51, distance: 94.1
click at [56, 52] on div "Subscriptions. This page is ready Subscriptions Create subscription Bulk update…" at bounding box center [281, 227] width 563 height 413
type input "yinpeng"
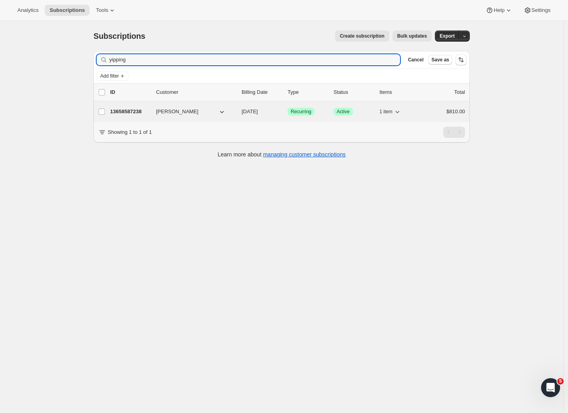
drag, startPoint x: 55, startPoint y: 48, endPoint x: 132, endPoint y: 112, distance: 100.6
click at [132, 112] on p "13658587238" at bounding box center [130, 112] width 40 height 8
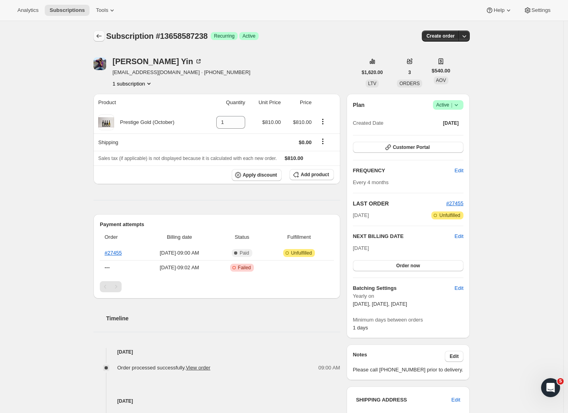
click at [101, 35] on icon "Subscriptions" at bounding box center [99, 36] width 8 height 8
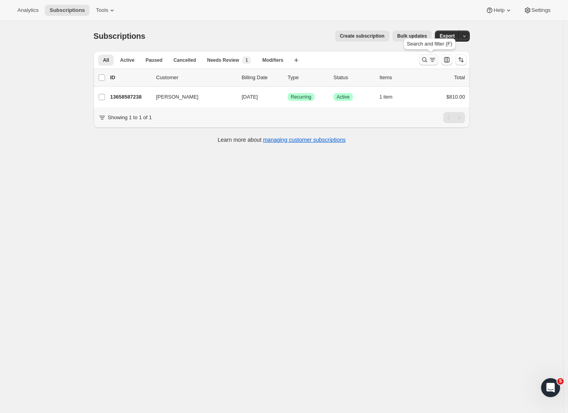
click at [435, 64] on button "Search and filter results" at bounding box center [428, 59] width 19 height 11
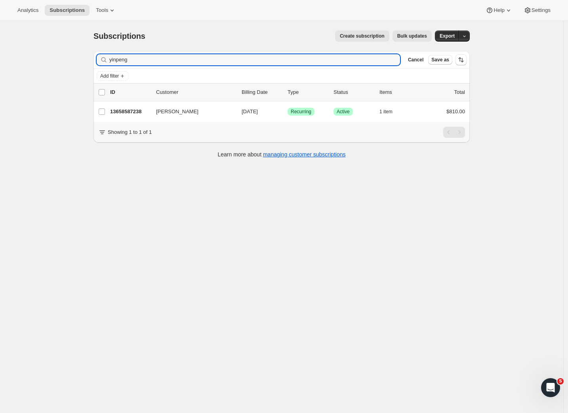
drag, startPoint x: 132, startPoint y: 57, endPoint x: 44, endPoint y: 56, distance: 87.9
click at [44, 56] on div "Subscriptions. This page is ready Subscriptions Create subscription Bulk update…" at bounding box center [281, 227] width 563 height 413
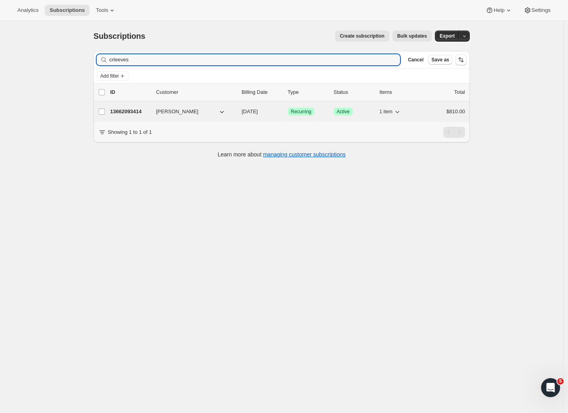
type input "crleeves"
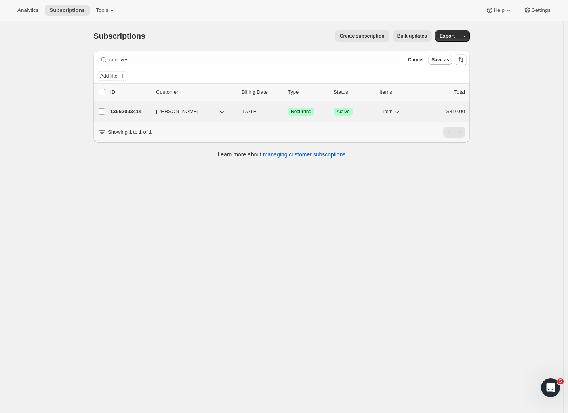
click at [146, 113] on p "13662093414" at bounding box center [130, 112] width 40 height 8
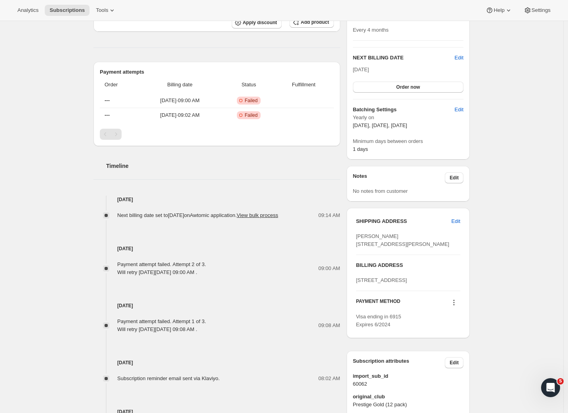
scroll to position [238, 0]
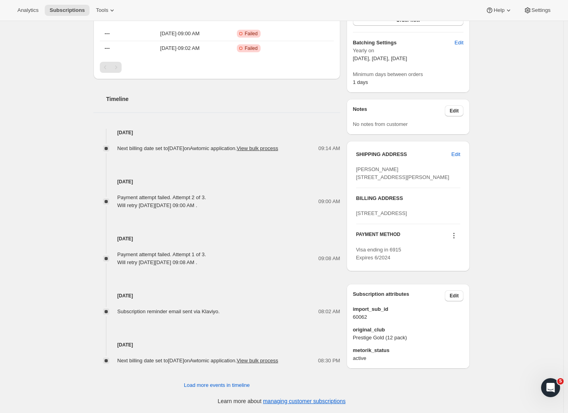
click at [456, 240] on icon at bounding box center [454, 236] width 8 height 8
click at [455, 285] on button "Send link to update card" at bounding box center [454, 291] width 60 height 13
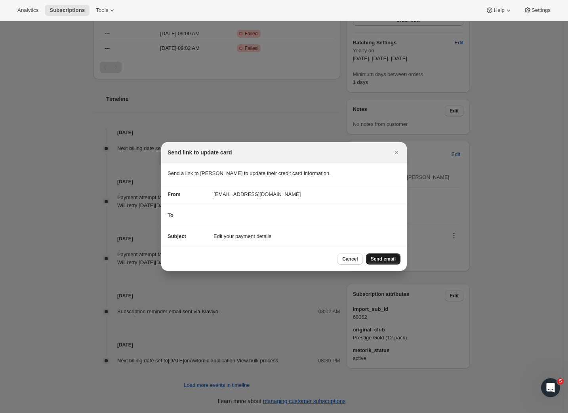
click at [386, 258] on span "Send email" at bounding box center [383, 259] width 25 height 6
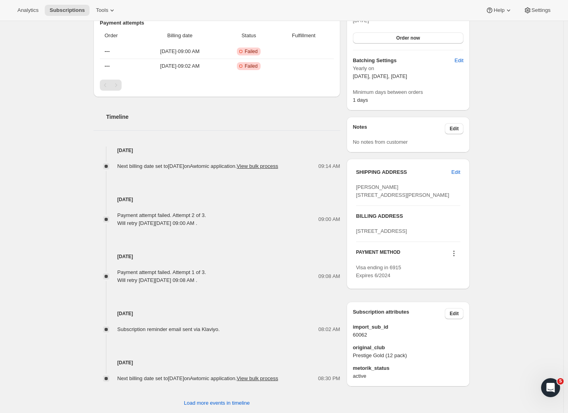
scroll to position [0, 0]
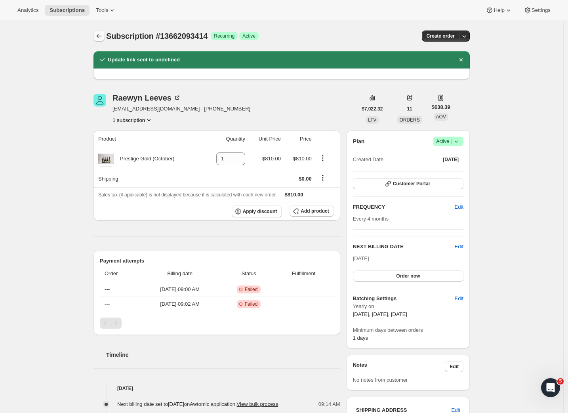
click at [101, 38] on icon "Subscriptions" at bounding box center [99, 36] width 8 height 8
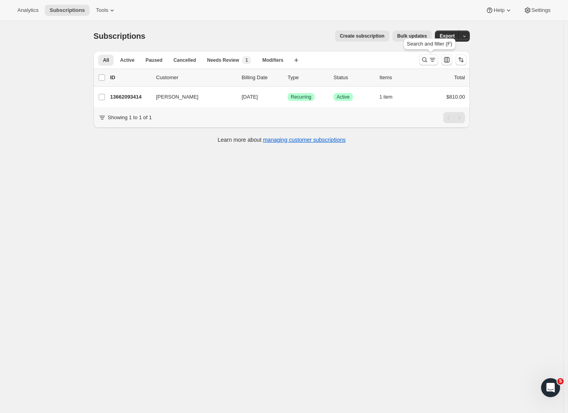
drag, startPoint x: 430, startPoint y: 61, endPoint x: 324, endPoint y: 44, distance: 107.0
click at [429, 60] on icon "Search and filter results" at bounding box center [425, 60] width 8 height 8
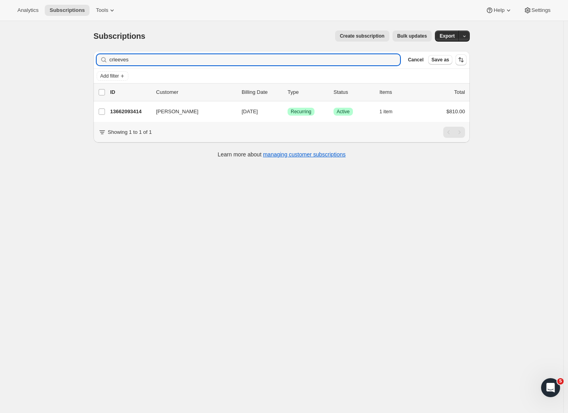
drag, startPoint x: 120, startPoint y: 59, endPoint x: 65, endPoint y: 55, distance: 55.2
click at [65, 55] on div "Subscriptions. This page is ready Subscriptions Create subscription Bulk update…" at bounding box center [281, 227] width 563 height 413
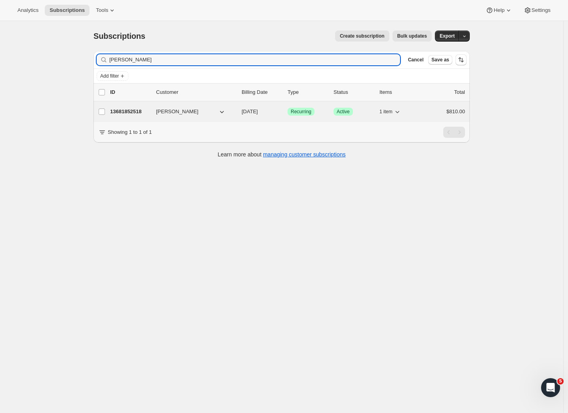
type input "[PERSON_NAME]"
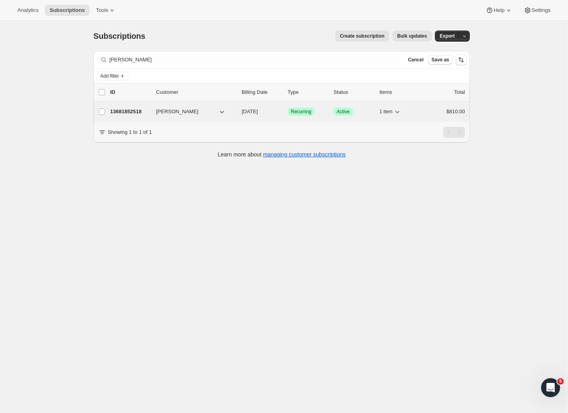
click at [139, 115] on p "13681852518" at bounding box center [130, 112] width 40 height 8
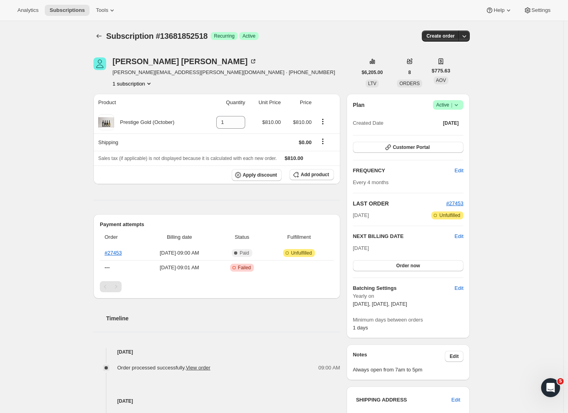
click at [95, 36] on div "Subscription #13681852518. This page is ready Subscription #13681852518 Success…" at bounding box center [281, 329] width 395 height 617
click at [99, 36] on icon "Subscriptions" at bounding box center [99, 36] width 8 height 8
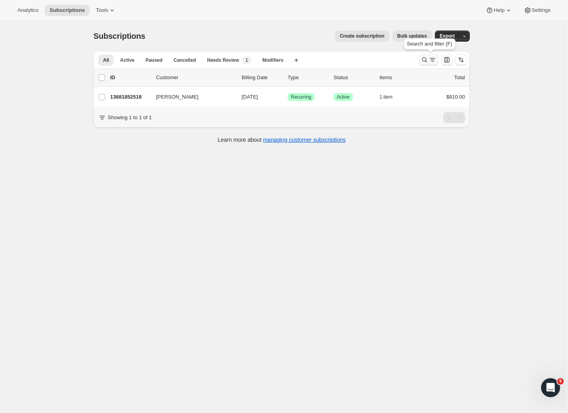
click at [427, 57] on icon "Search and filter results" at bounding box center [425, 60] width 8 height 8
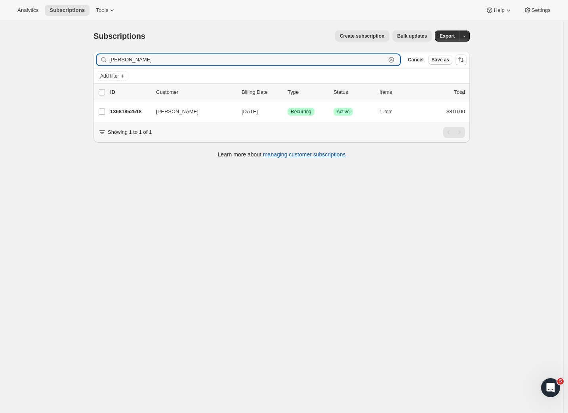
drag, startPoint x: 170, startPoint y: 57, endPoint x: 56, endPoint y: 55, distance: 114.5
click at [56, 55] on div "Subscriptions. This page is ready Subscriptions Create subscription Bulk update…" at bounding box center [281, 227] width 563 height 413
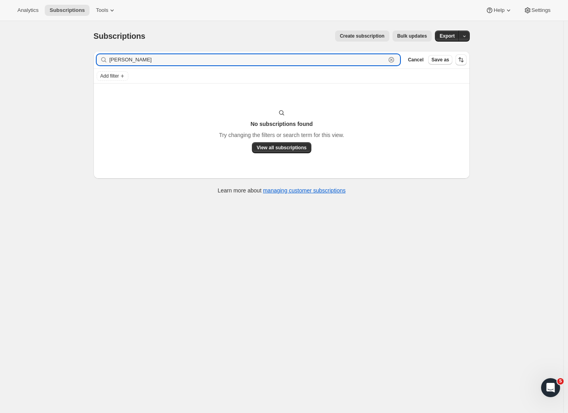
type input "[PERSON_NAME]"
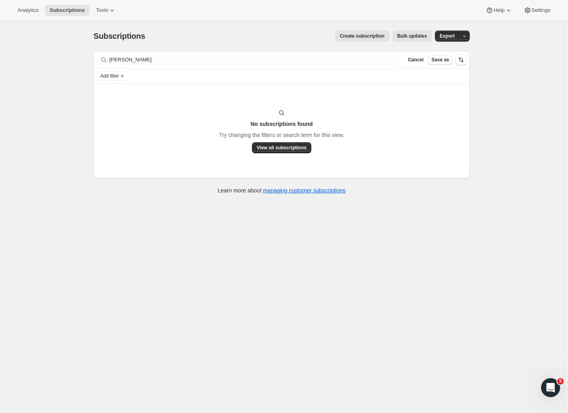
click at [515, 83] on div "Subscriptions. This page is ready Subscriptions Create subscription Bulk update…" at bounding box center [281, 227] width 563 height 413
click at [417, 61] on span "Cancel" at bounding box center [415, 60] width 15 height 6
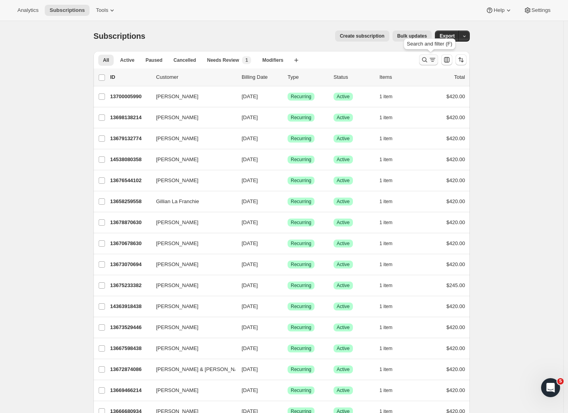
click at [425, 61] on icon "Search and filter results" at bounding box center [425, 60] width 8 height 8
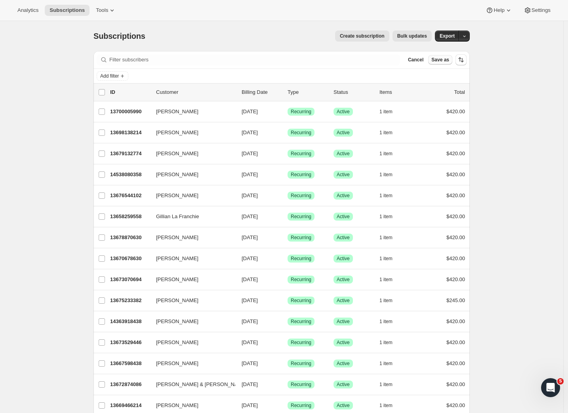
click at [435, 60] on span "Save as" at bounding box center [440, 60] width 18 height 6
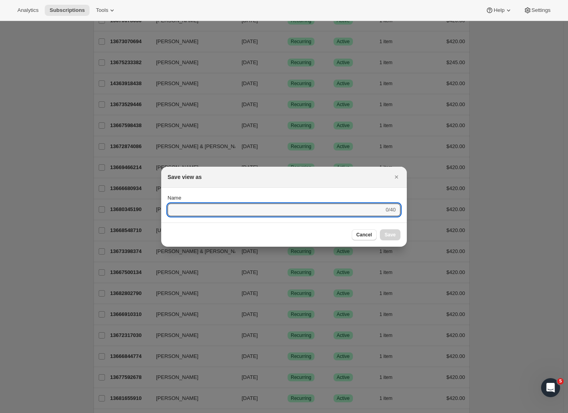
click at [431, 62] on div at bounding box center [284, 206] width 568 height 413
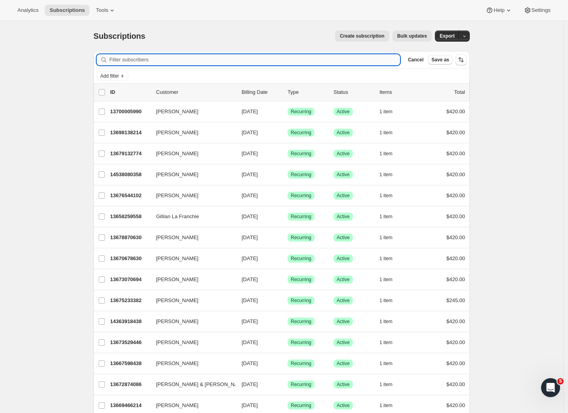
click at [315, 64] on input "Filter subscribers" at bounding box center [254, 59] width 291 height 11
paste input "[PERSON_NAME] <[PERSON_NAME][EMAIL_ADDRESS][DOMAIN_NAME]>"
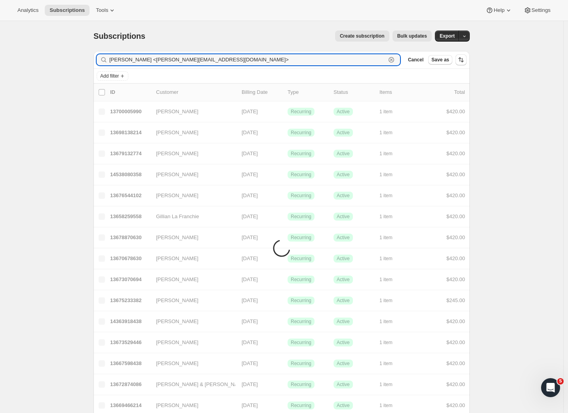
type input "[PERSON_NAME] <[PERSON_NAME][EMAIL_ADDRESS][DOMAIN_NAME]>"
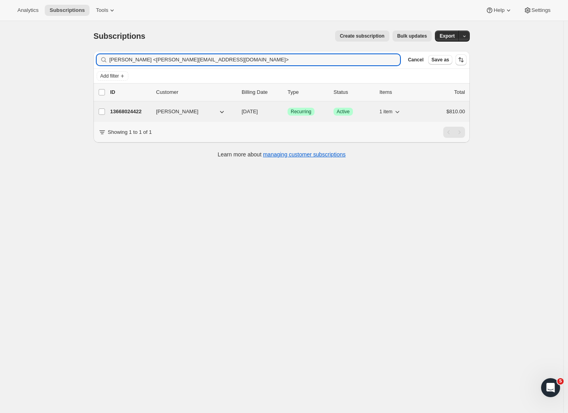
click at [157, 110] on div "13668024422 [PERSON_NAME] jury [DATE] Success Recurring Success Active 1 item $…" at bounding box center [287, 111] width 355 height 11
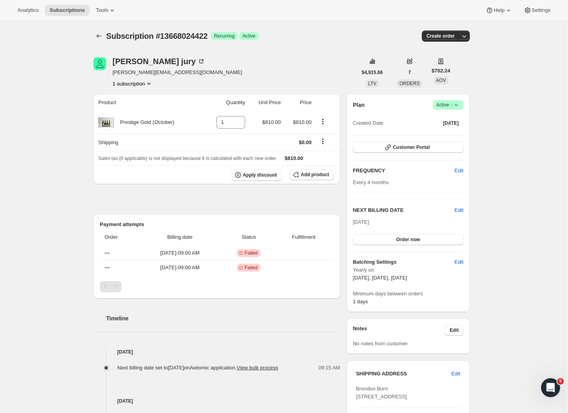
click at [455, 105] on icon at bounding box center [456, 105] width 8 height 8
click at [449, 122] on span "Pause subscription" at bounding box center [448, 121] width 44 height 6
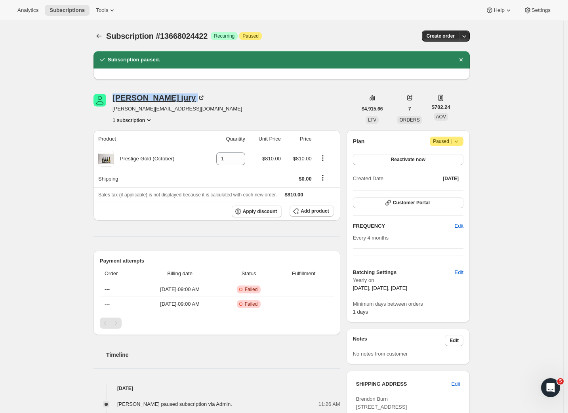
drag, startPoint x: 149, startPoint y: 99, endPoint x: 115, endPoint y: 101, distance: 33.7
click at [115, 101] on div "[PERSON_NAME]" at bounding box center [158, 98] width 93 height 8
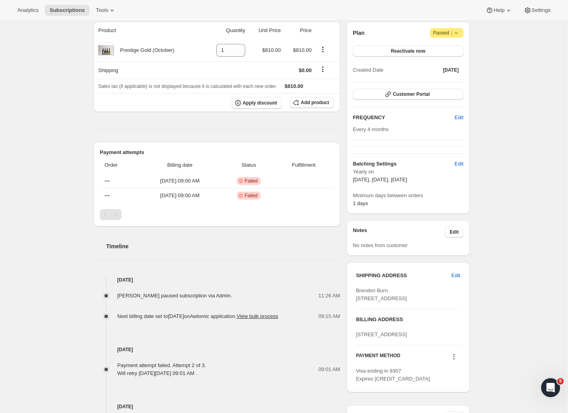
click at [488, 264] on div "Subscription #13668024422. This page is ready Subscription #13668024422 Success…" at bounding box center [281, 246] width 563 height 669
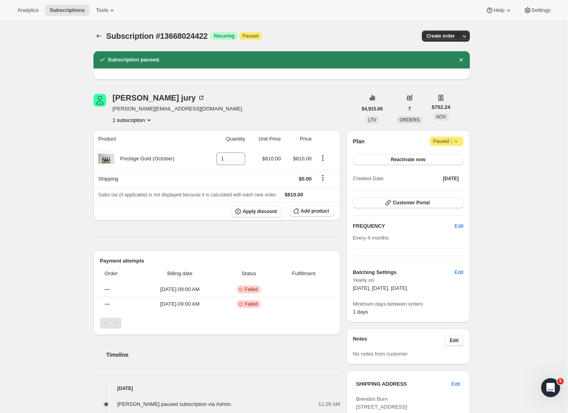
click at [174, 111] on div "[PERSON_NAME] jury [PERSON_NAME][EMAIL_ADDRESS][DOMAIN_NAME] 1 subscription" at bounding box center [224, 109] width 263 height 30
copy span "[PERSON_NAME][EMAIL_ADDRESS][DOMAIN_NAME]"
drag, startPoint x: 140, startPoint y: 105, endPoint x: 116, endPoint y: 109, distance: 24.8
click at [116, 109] on div "[PERSON_NAME] jury [PERSON_NAME][EMAIL_ADDRESS][DOMAIN_NAME] 1 subscription" at bounding box center [224, 109] width 263 height 30
drag, startPoint x: 511, startPoint y: 152, endPoint x: 128, endPoint y: 93, distance: 387.7
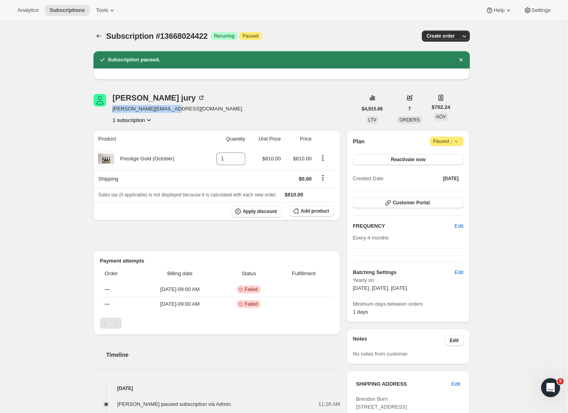
click at [178, 96] on div "[PERSON_NAME] jury [PERSON_NAME][EMAIL_ADDRESS][DOMAIN_NAME] 1 subscription" at bounding box center [224, 109] width 263 height 30
click at [130, 97] on div "[PERSON_NAME]" at bounding box center [158, 98] width 93 height 8
click at [501, 143] on div "Subscription #13668024422. This page is ready Subscription #13668024422 Success…" at bounding box center [281, 355] width 563 height 669
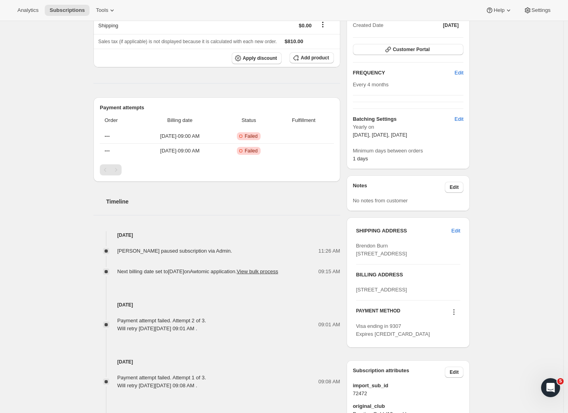
click at [181, 333] on div "Payment attempt failed. Attempt 2 of 3. Will retry [DATE][DATE] 09:01 AM ." at bounding box center [161, 325] width 89 height 16
drag, startPoint x: 190, startPoint y: 330, endPoint x: 200, endPoint y: 333, distance: 10.5
click at [190, 330] on div "Payment attempt failed. Attempt 2 of 3. Will retry [DATE][DATE] 09:01 AM ." at bounding box center [161, 325] width 89 height 16
click at [206, 333] on div "Payment attempt failed. Attempt 2 of 3. Will retry [DATE][DATE] 09:01 AM ." at bounding box center [161, 325] width 89 height 16
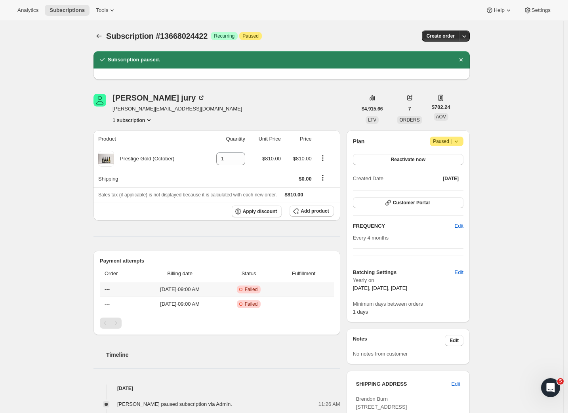
click at [192, 285] on td "[DATE] · 09:00 AM" at bounding box center [180, 289] width 84 height 14
click at [189, 288] on span "[DATE] · 09:00 AM" at bounding box center [180, 290] width 79 height 8
click at [201, 305] on span "[DATE] · 09:00 AM" at bounding box center [180, 304] width 79 height 8
click at [206, 294] on td "[DATE] · 09:00 AM" at bounding box center [180, 289] width 84 height 14
click at [231, 248] on div "Product Quantity Unit Price Price Prestige Gold (October) 1 $810.00 $810.00 Shi…" at bounding box center [216, 398] width 247 height 536
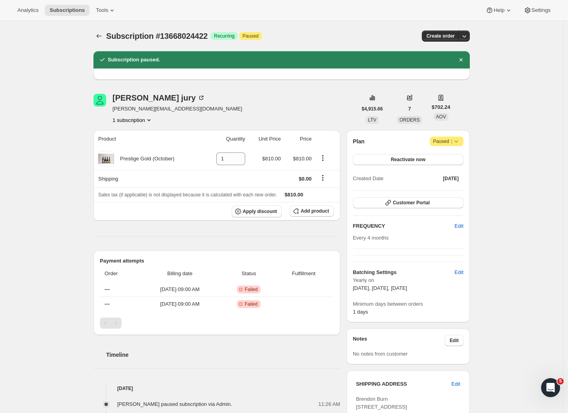
scroll to position [2, 0]
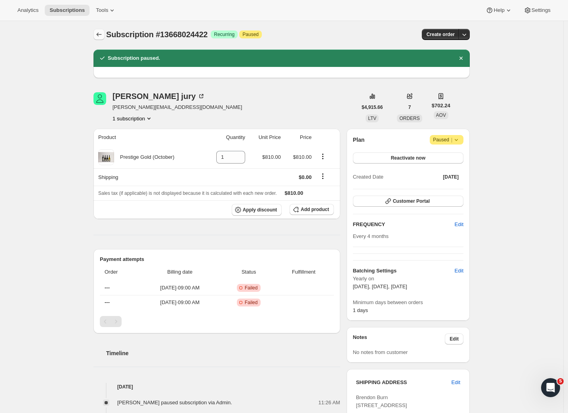
click at [105, 35] on button "Subscriptions" at bounding box center [98, 34] width 11 height 11
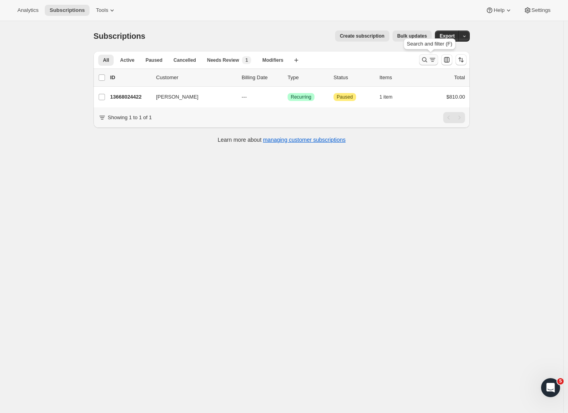
click at [433, 59] on icon "Search and filter results" at bounding box center [433, 60] width 8 height 8
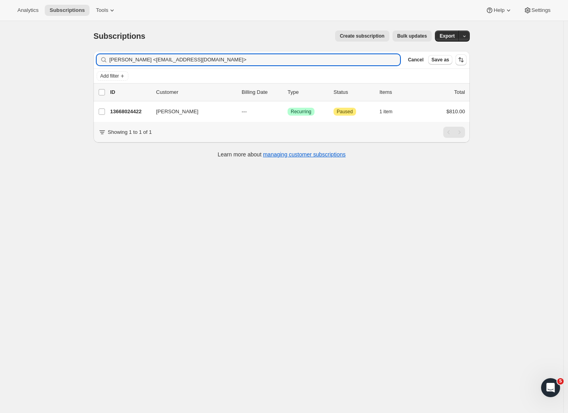
drag, startPoint x: 211, startPoint y: 61, endPoint x: 88, endPoint y: 61, distance: 123.2
click at [88, 61] on div "Subscriptions. This page is ready Subscriptions Create subscription Bulk update…" at bounding box center [281, 93] width 395 height 145
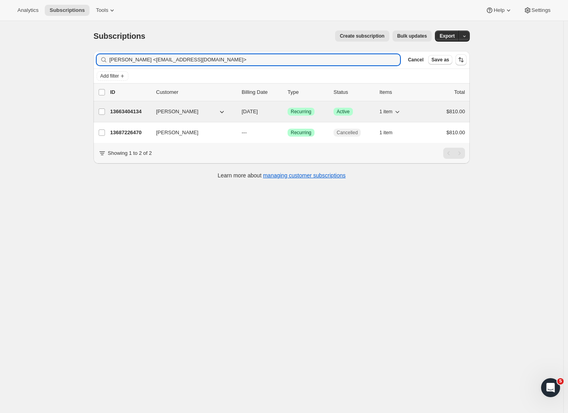
type input "[PERSON_NAME] <[EMAIL_ADDRESS][DOMAIN_NAME]>"
click at [134, 111] on p "13663404134" at bounding box center [130, 112] width 40 height 8
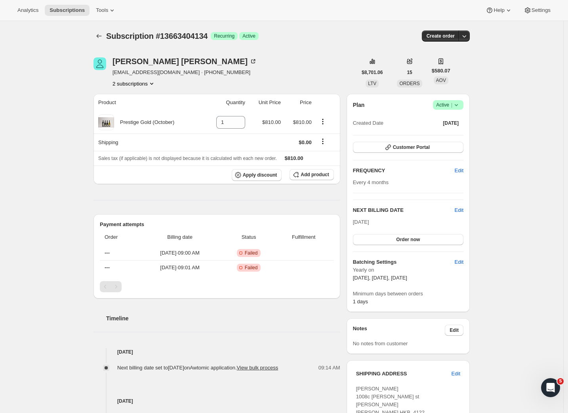
click at [513, 221] on div "Subscription #13663404134. This page is ready Subscription #13663404134 Success…" at bounding box center [281, 332] width 563 height 623
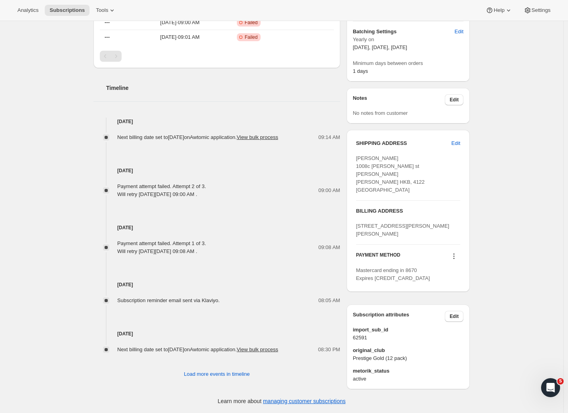
click at [457, 255] on icon at bounding box center [454, 256] width 8 height 8
click at [484, 252] on div "Subscription #13663404134. This page is ready Subscription #13663404134 Success…" at bounding box center [281, 101] width 563 height 623
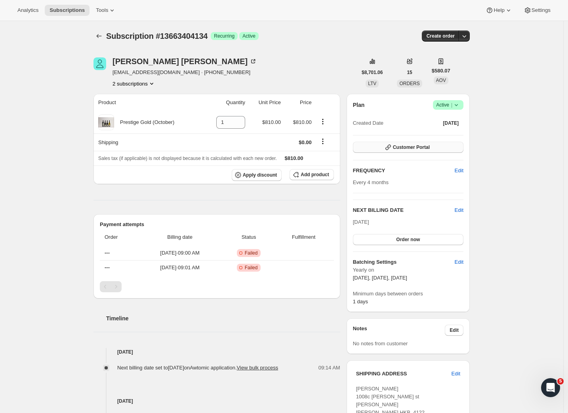
click at [419, 148] on span "Customer Portal" at bounding box center [411, 147] width 37 height 6
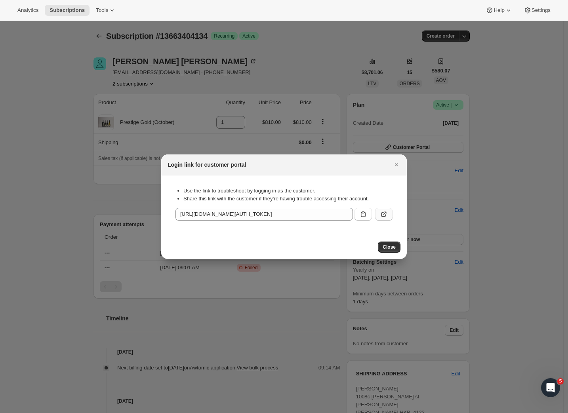
click at [382, 212] on icon ":r5jh:" at bounding box center [384, 214] width 8 height 8
click at [369, 214] on button ":r5jh:" at bounding box center [363, 214] width 17 height 13
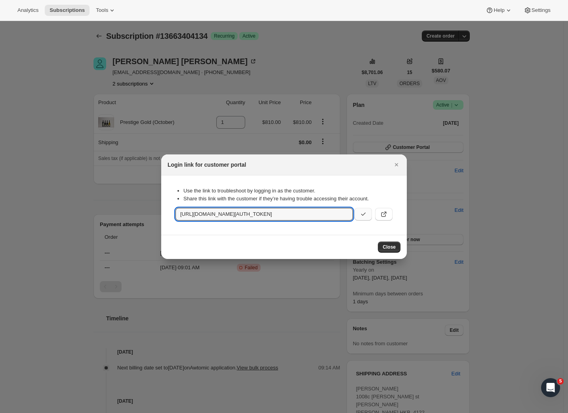
click at [368, 214] on button ":r5jh:" at bounding box center [363, 214] width 17 height 13
click at [366, 214] on icon ":r5jh:" at bounding box center [363, 214] width 8 height 8
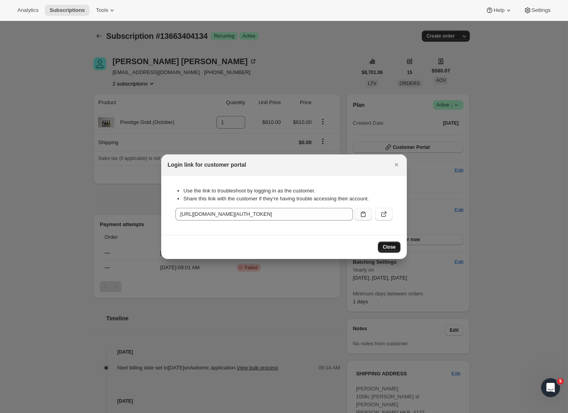
click at [394, 248] on span "Close" at bounding box center [389, 247] width 13 height 6
